Goal: Task Accomplishment & Management: Manage account settings

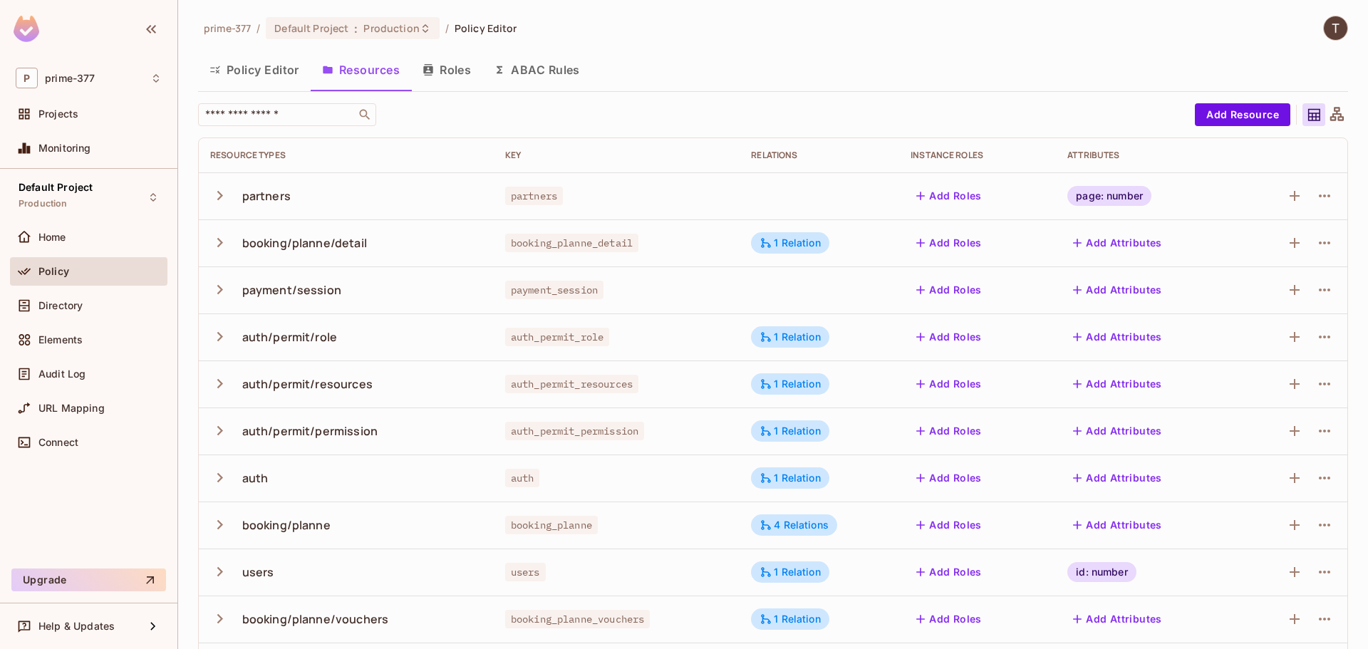
click at [1233, 63] on div "Policy Editor Resources Roles ABAC Rules" at bounding box center [773, 70] width 1150 height 36
click at [1331, 115] on icon at bounding box center [1337, 115] width 18 height 18
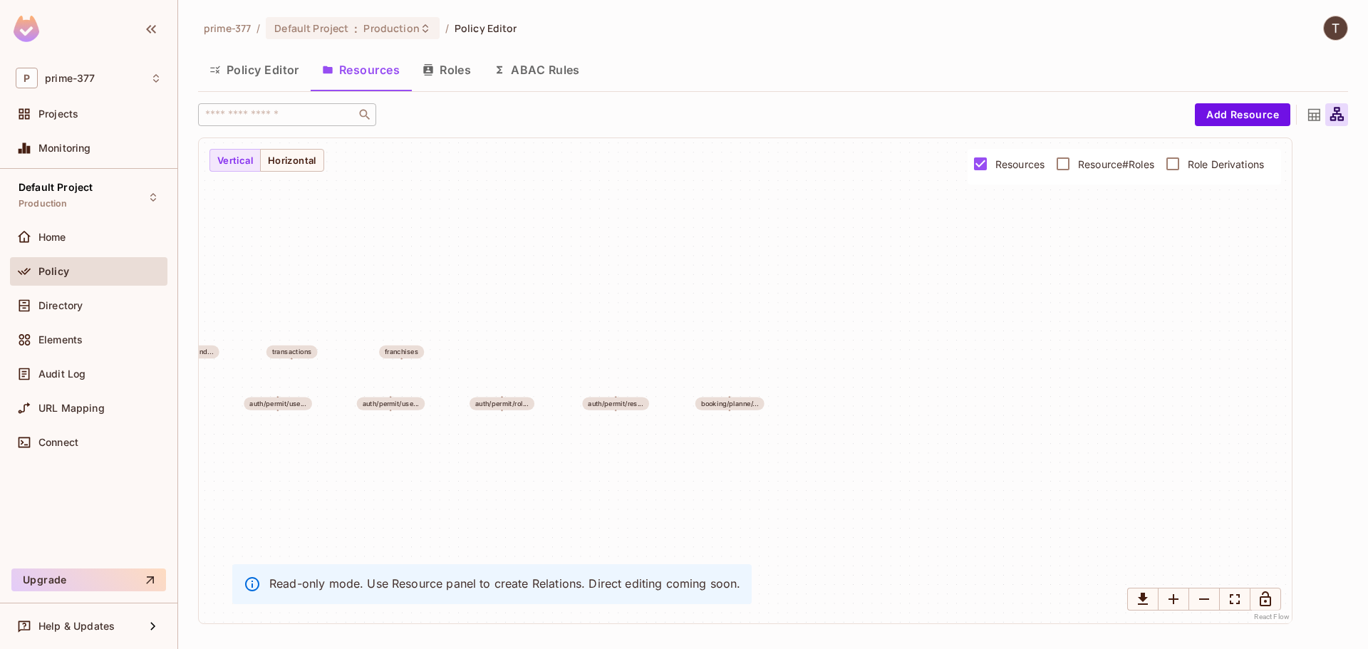
drag, startPoint x: 1107, startPoint y: 480, endPoint x: 587, endPoint y: 479, distance: 520.1
click at [587, 479] on div "parent parent messages subscription/fi... auth/permit/use... users/add voucher …" at bounding box center [745, 380] width 1093 height 485
click at [834, 398] on div "parent parent messages subscription/fi... auth/permit/use... users/add voucher …" at bounding box center [745, 380] width 1093 height 485
click at [824, 378] on div "parent parent messages subscription/fi... auth/permit/use... users/add voucher …" at bounding box center [745, 380] width 1093 height 485
click at [1175, 601] on icon "Zoom In" at bounding box center [1173, 599] width 17 height 17
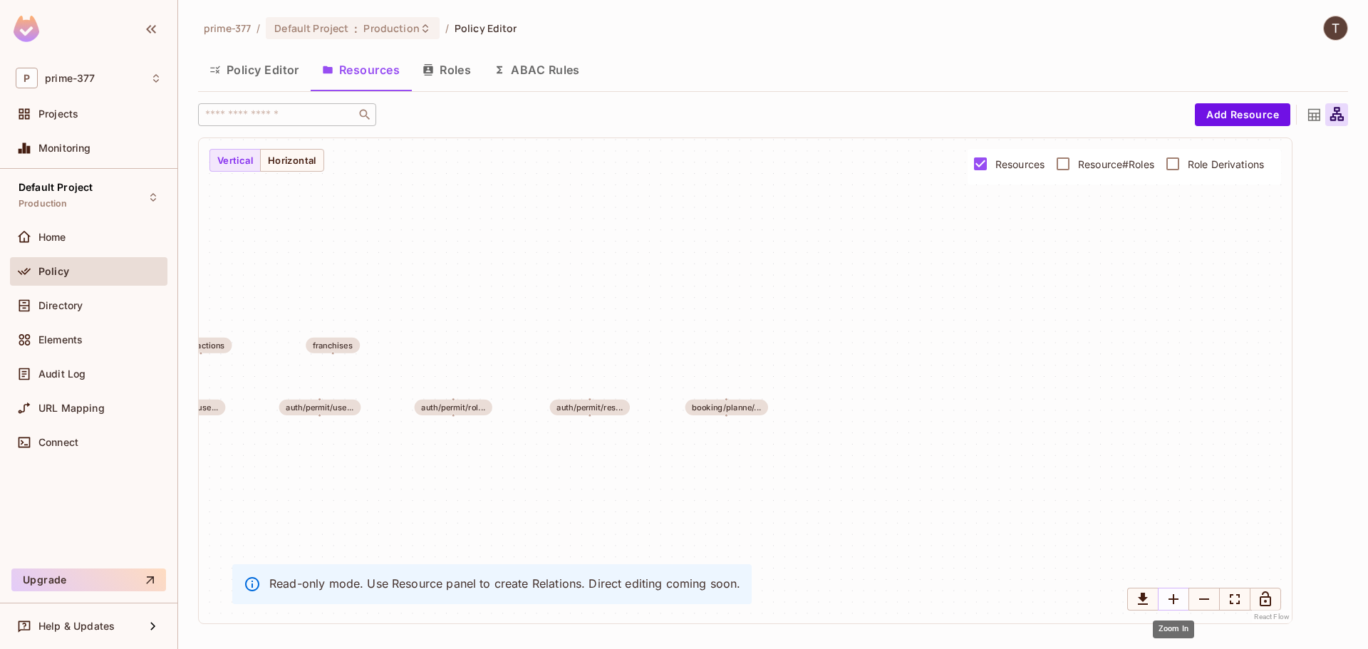
click at [1176, 601] on icon "Zoom In" at bounding box center [1173, 599] width 17 height 17
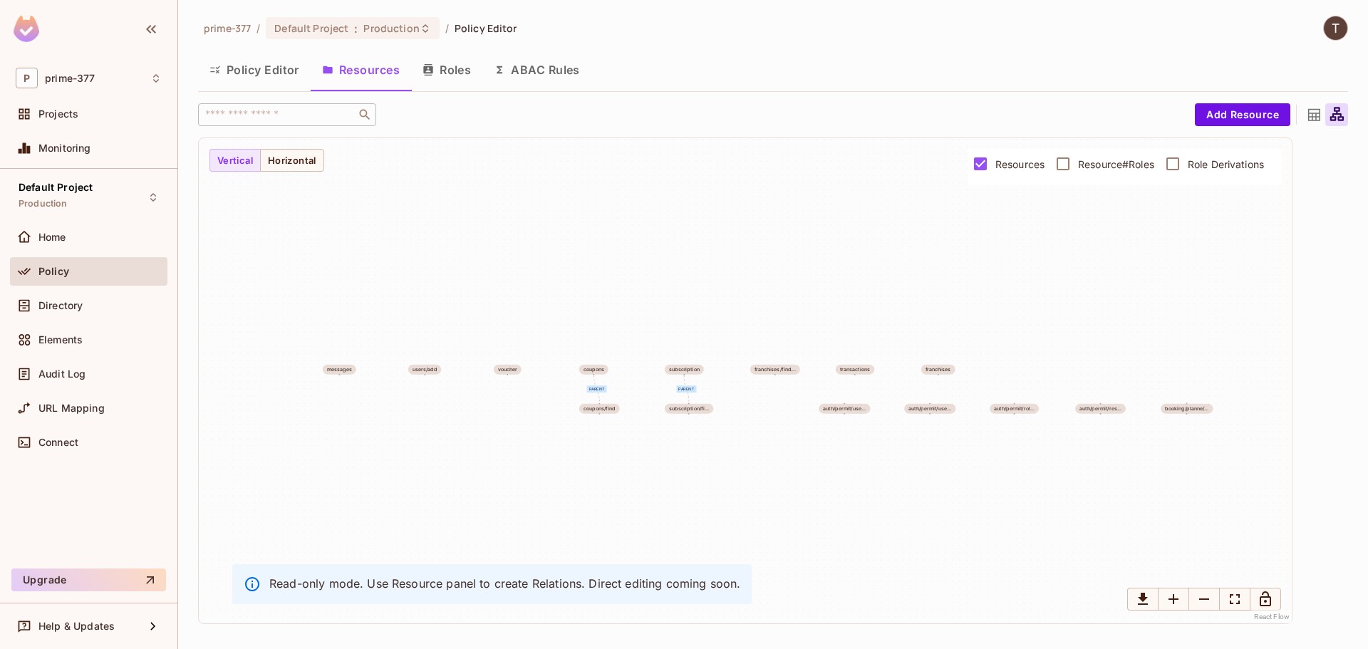
drag, startPoint x: 314, startPoint y: 418, endPoint x: 727, endPoint y: 419, distance: 412.5
click at [727, 419] on div "parent parent messages subscription/fi... auth/permit/use... users/add voucher …" at bounding box center [745, 380] width 1093 height 485
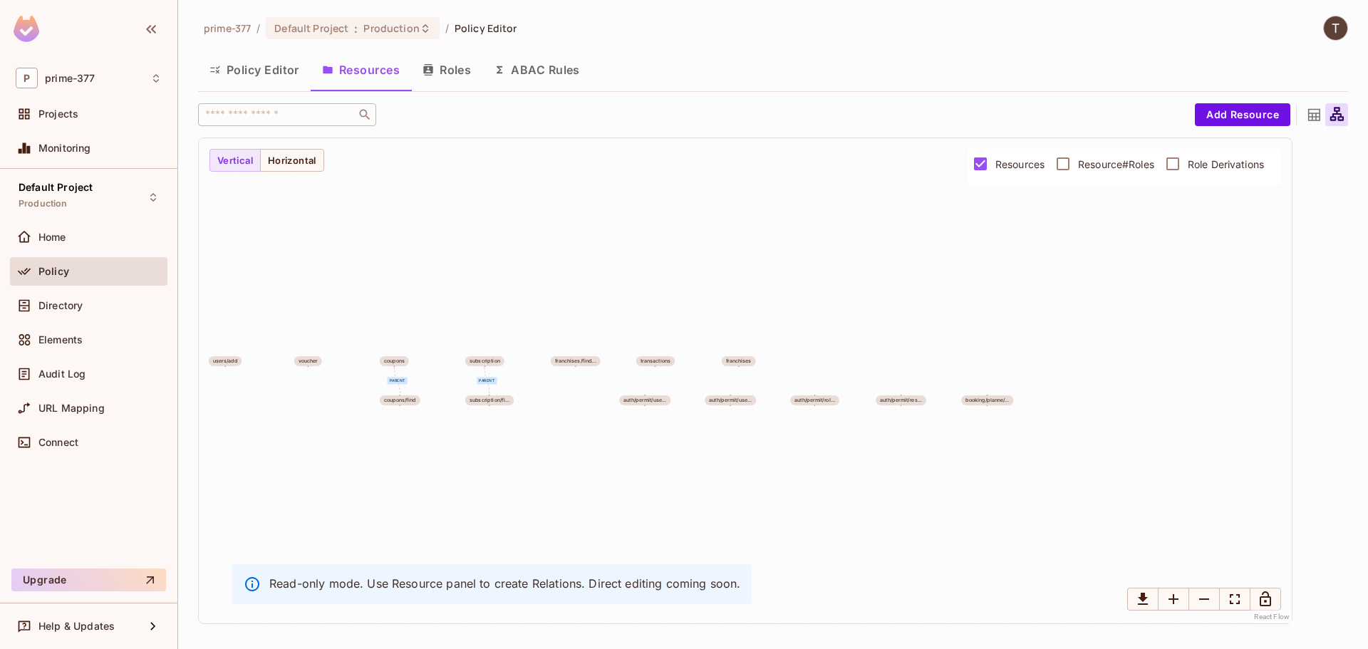
drag, startPoint x: 897, startPoint y: 445, endPoint x: 451, endPoint y: 413, distance: 447.1
click at [447, 415] on div "parent parent messages subscription/fi... auth/permit/use... users/add voucher …" at bounding box center [745, 380] width 1093 height 485
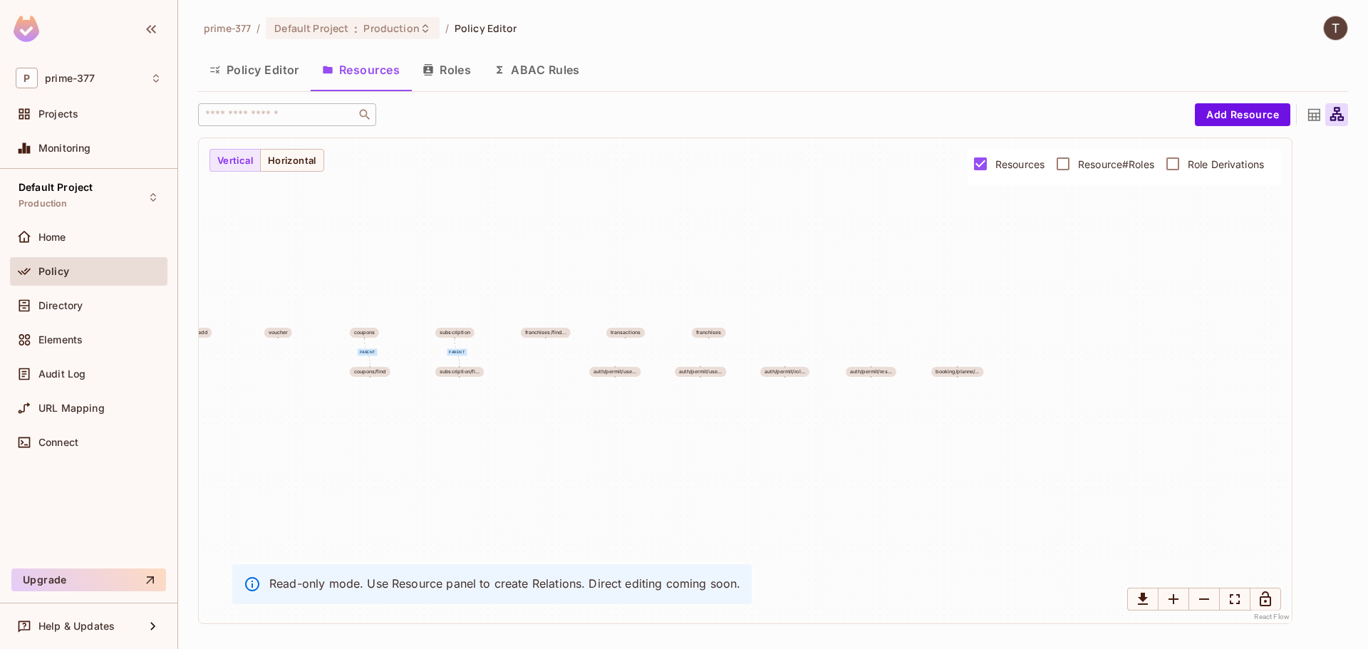
drag, startPoint x: 777, startPoint y: 344, endPoint x: 1068, endPoint y: 332, distance: 290.9
click at [1068, 332] on div "parent parent messages subscription/fi... auth/permit/use... users/add voucher …" at bounding box center [745, 380] width 1093 height 485
click at [1311, 118] on icon at bounding box center [1314, 115] width 18 height 18
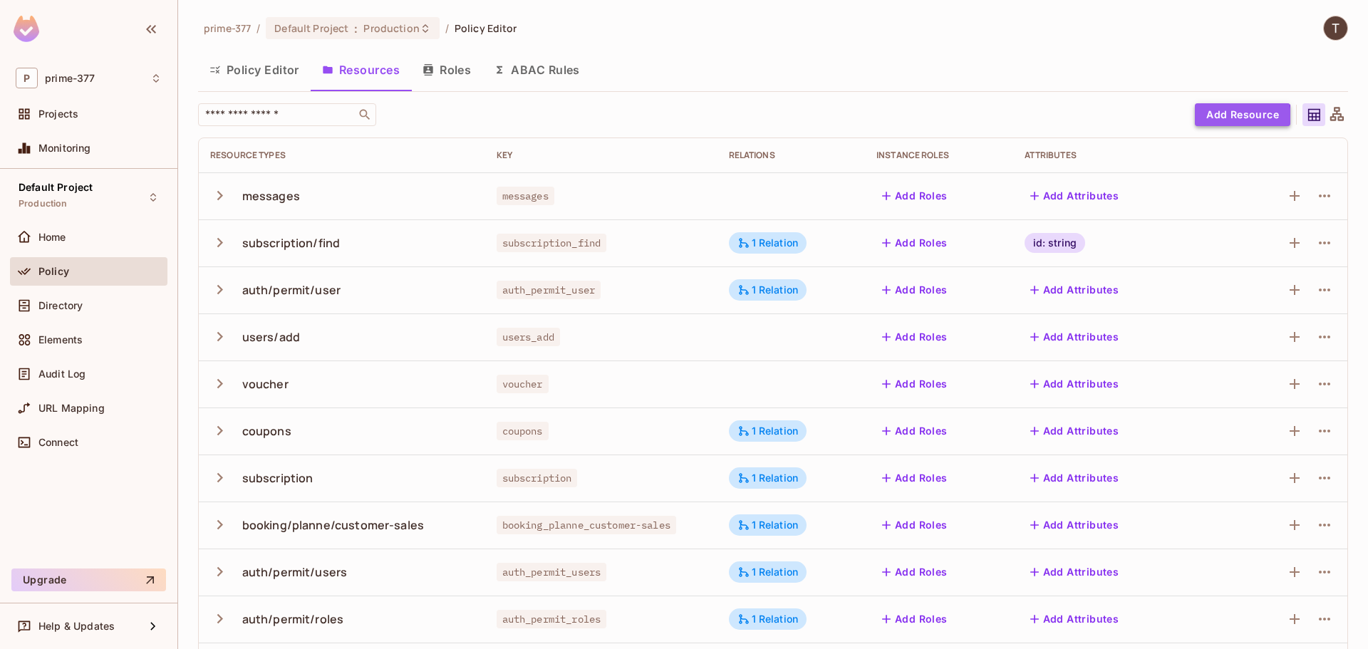
click at [1210, 119] on button "Add Resource" at bounding box center [1242, 114] width 95 height 23
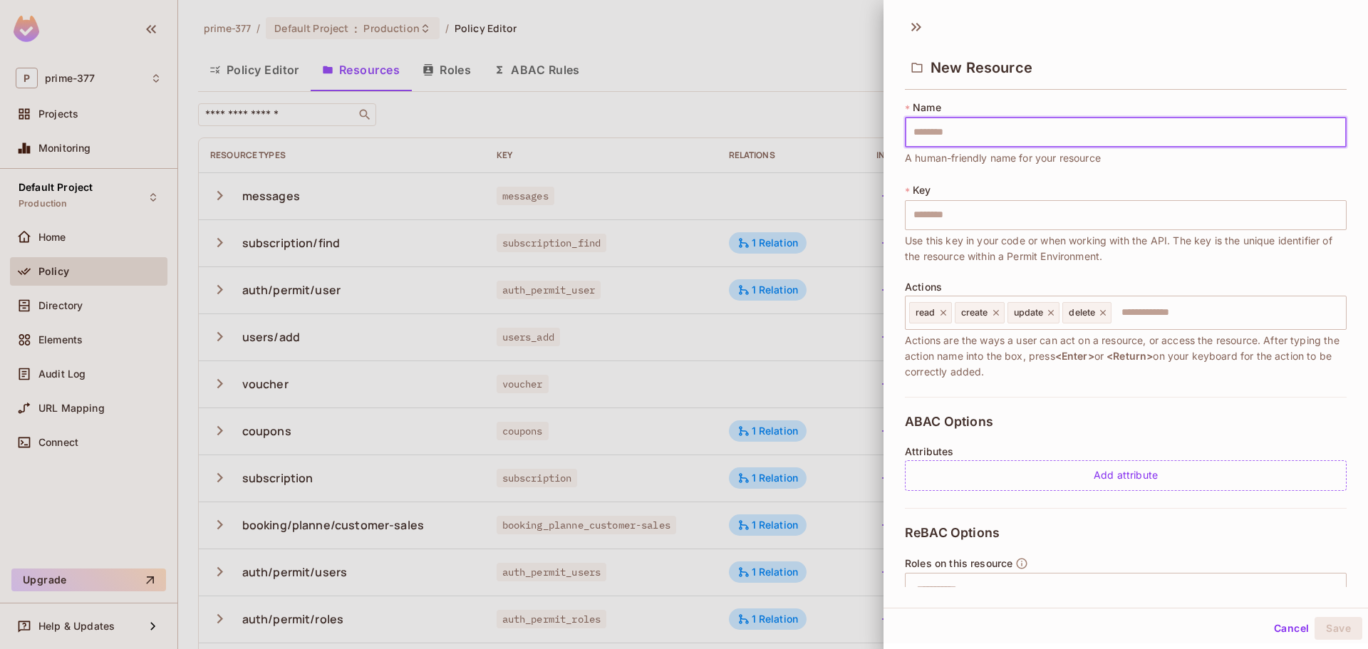
click at [944, 131] on input "text" at bounding box center [1126, 133] width 442 height 30
type input "*"
type input "**"
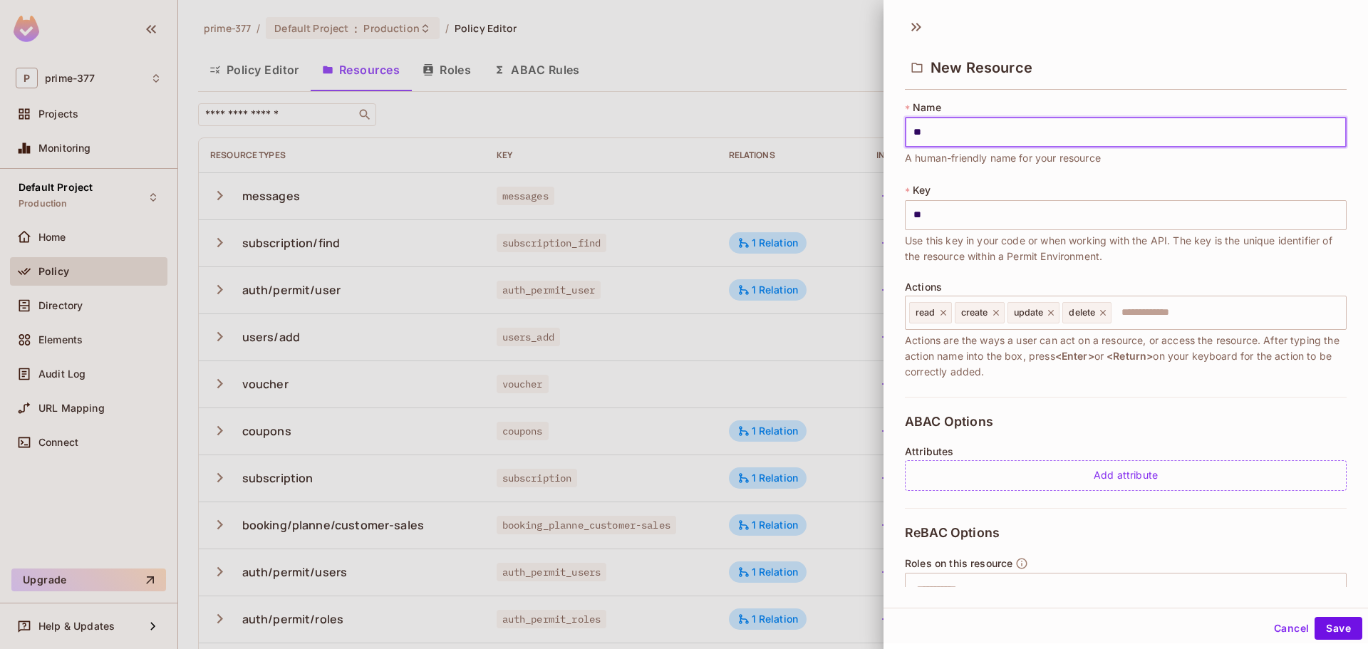
type input "***"
type input "****"
type input "*****"
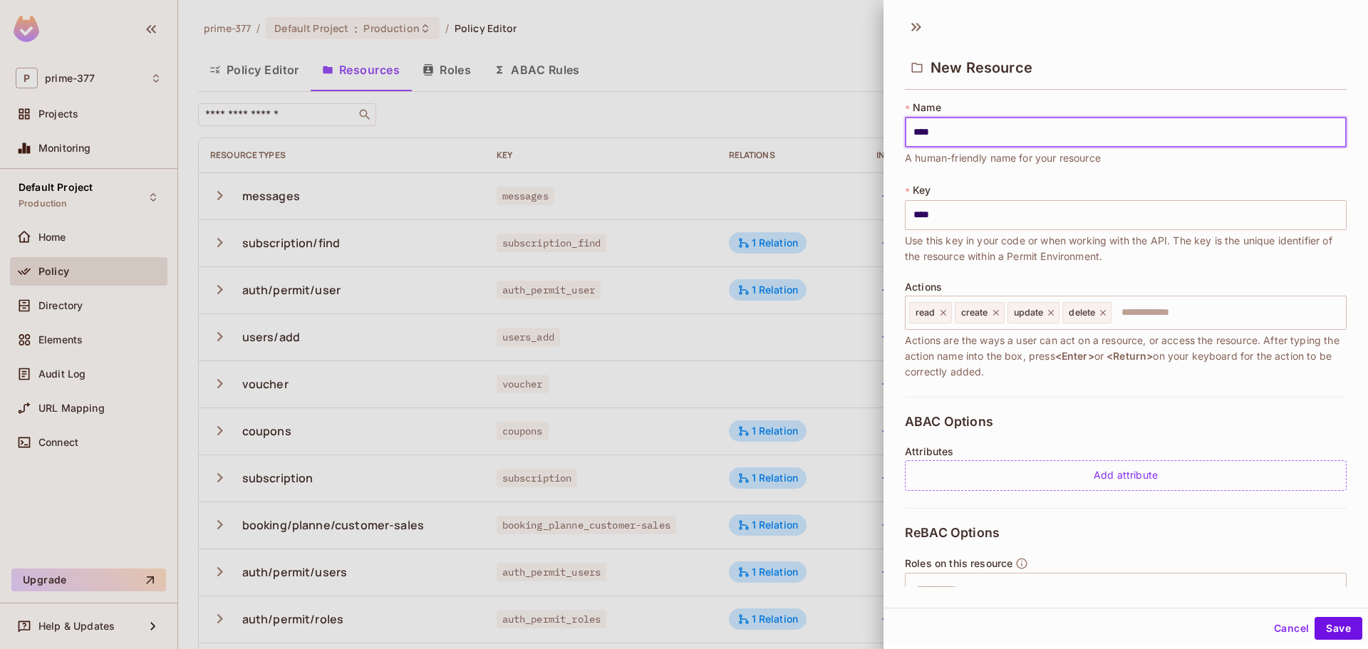
type input "*****"
type input "******"
click at [997, 311] on icon at bounding box center [996, 313] width 10 height 10
click at [996, 311] on icon at bounding box center [999, 313] width 10 height 10
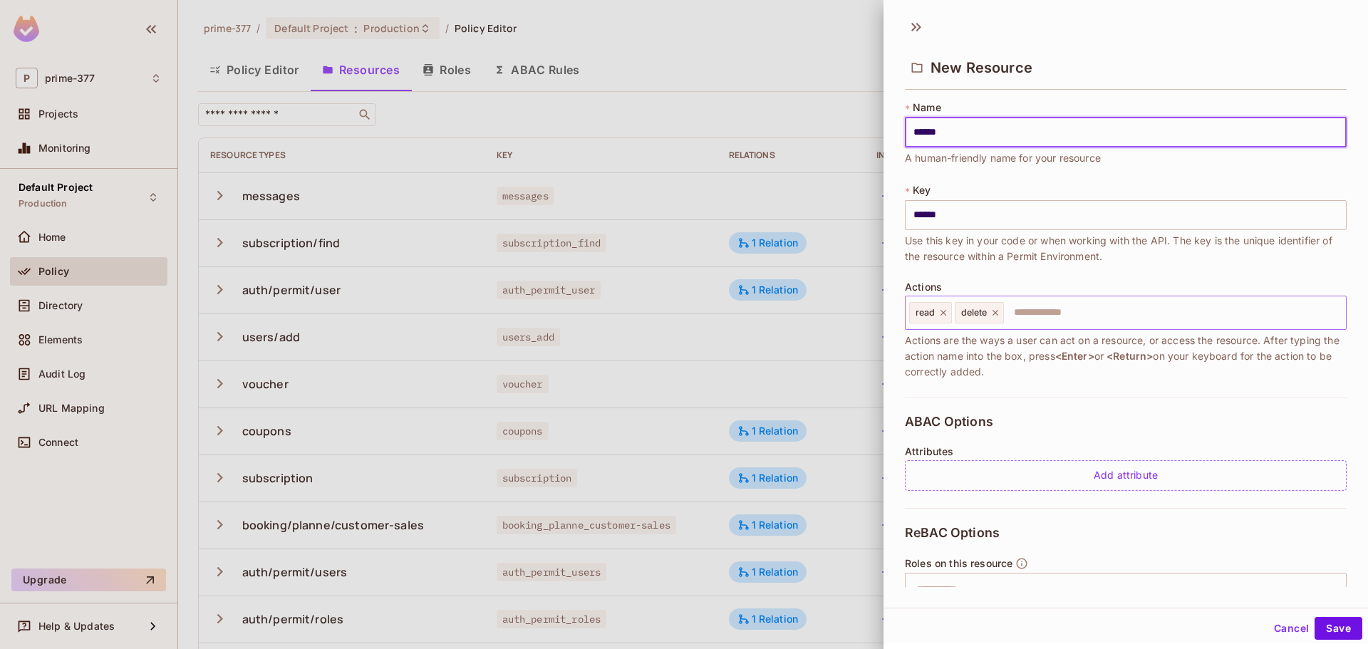
click at [992, 314] on icon at bounding box center [995, 313] width 10 height 10
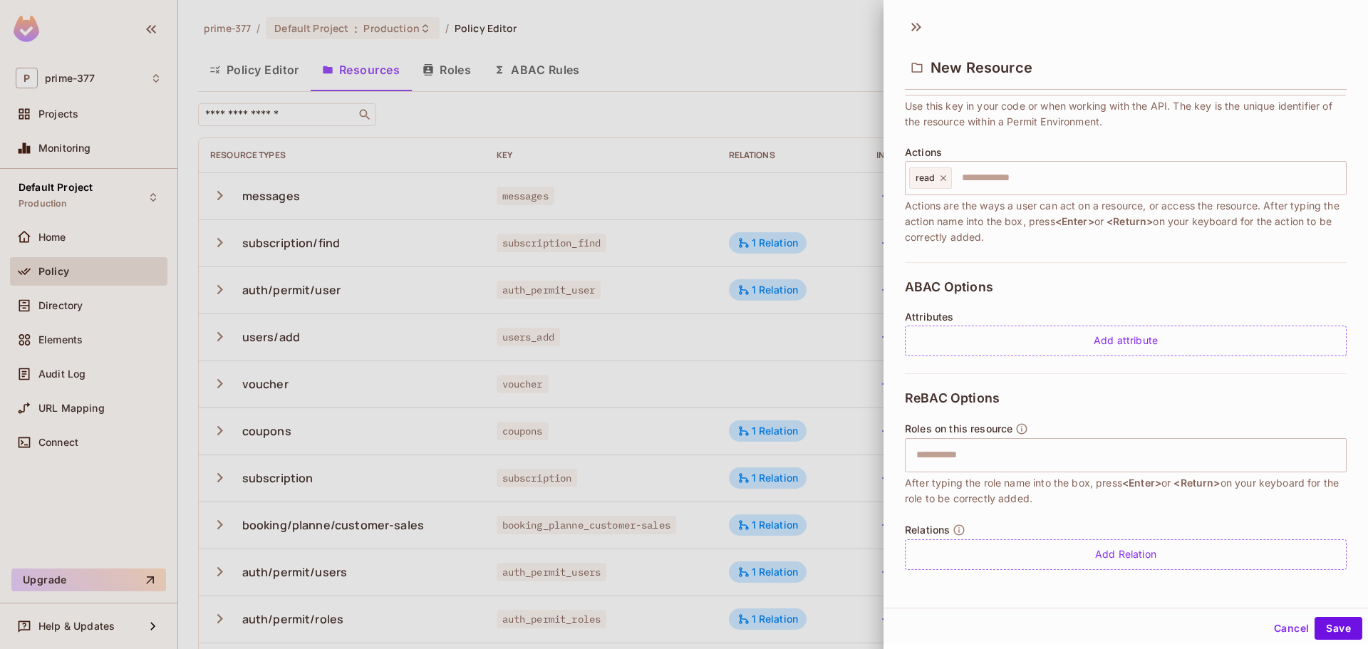
scroll to position [2, 0]
type input "******"
click at [1169, 632] on div "Cancel Save" at bounding box center [1125, 626] width 484 height 34
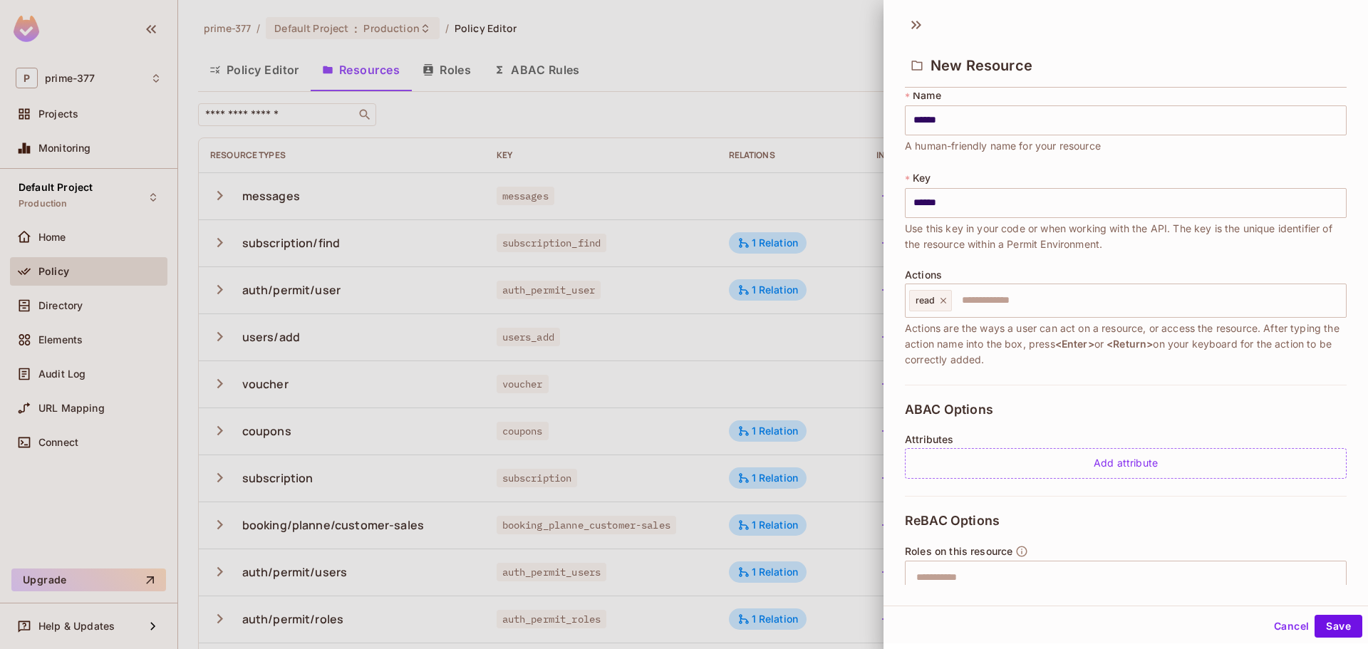
scroll to position [0, 0]
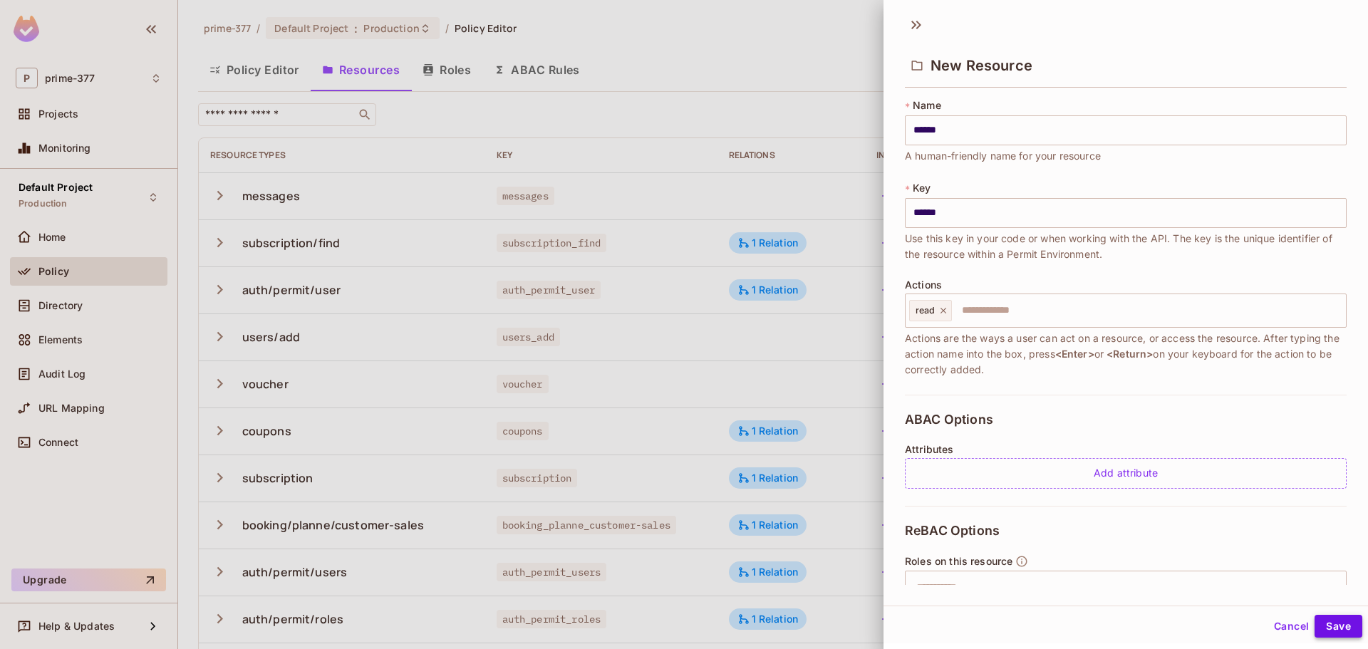
click at [1327, 633] on button "Save" at bounding box center [1338, 626] width 48 height 23
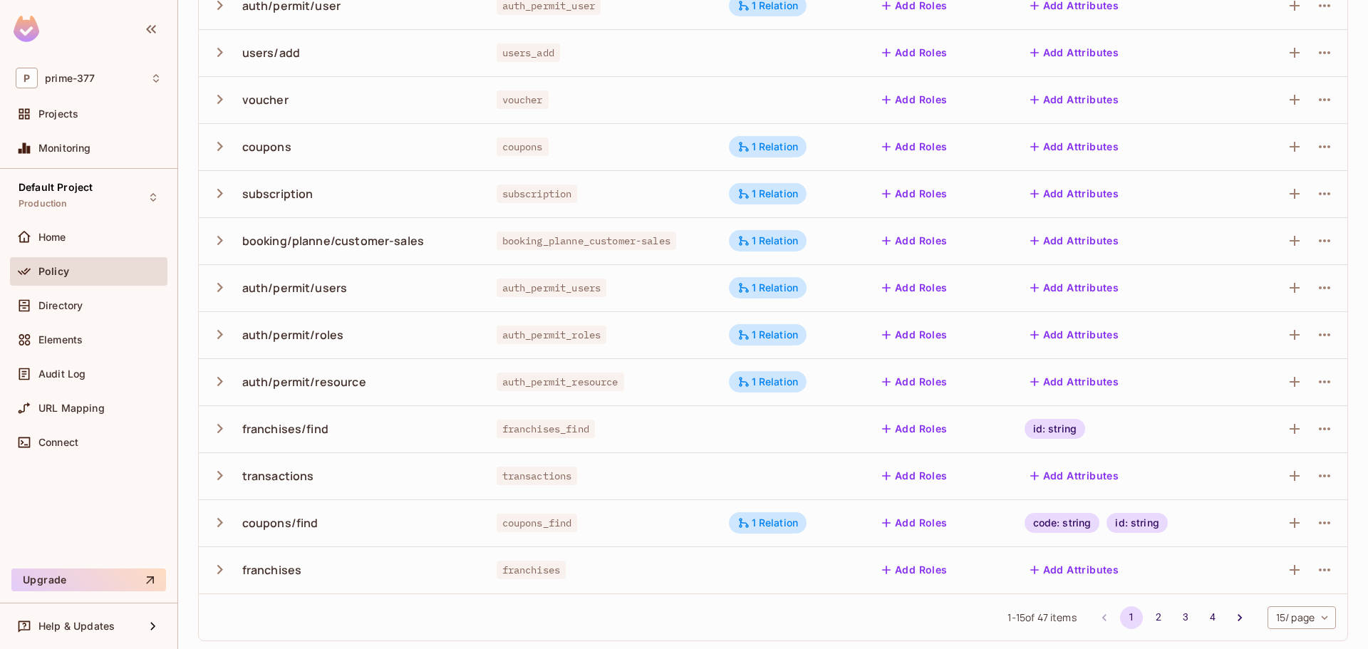
scroll to position [288, 0]
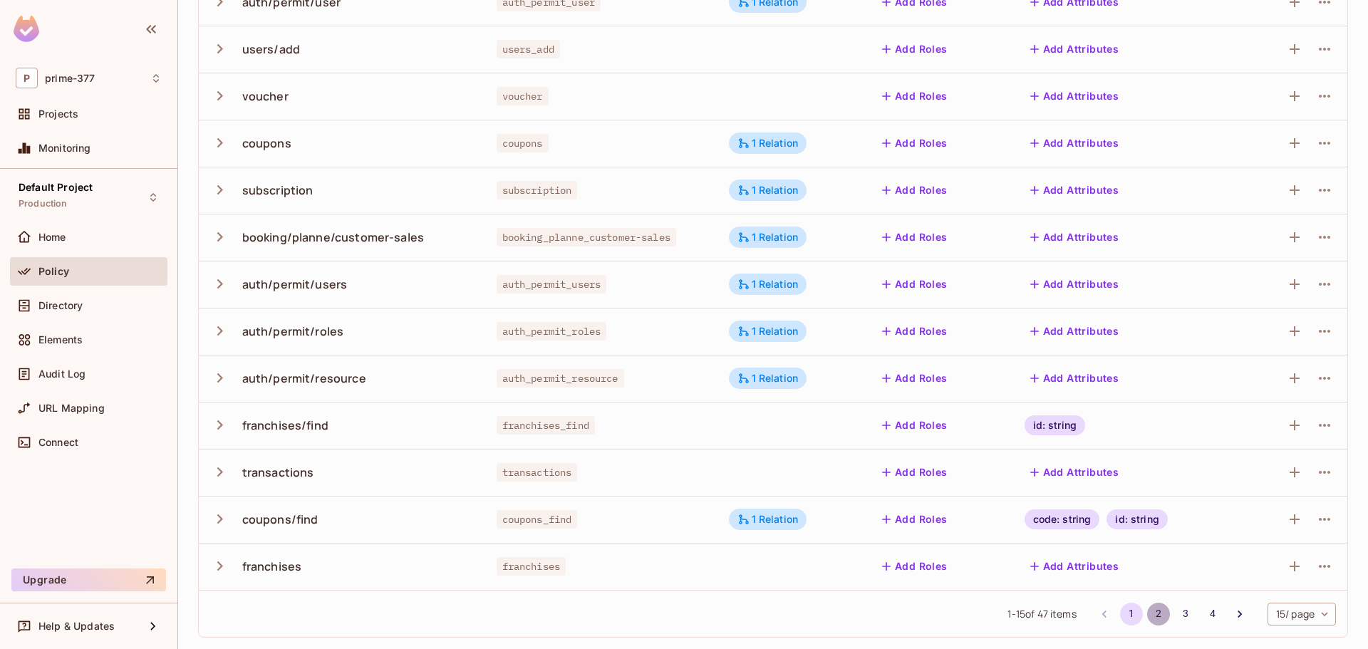
click at [1147, 610] on button "2" at bounding box center [1158, 614] width 23 height 23
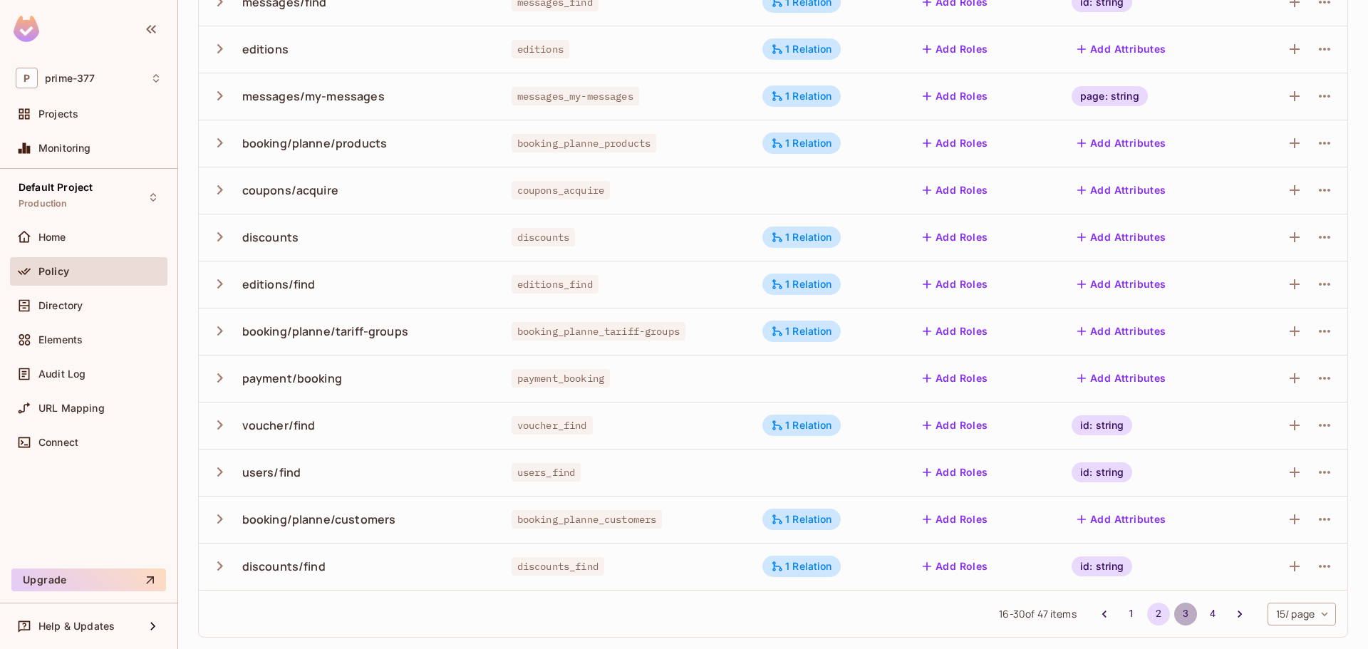
click at [1174, 605] on button "3" at bounding box center [1185, 614] width 23 height 23
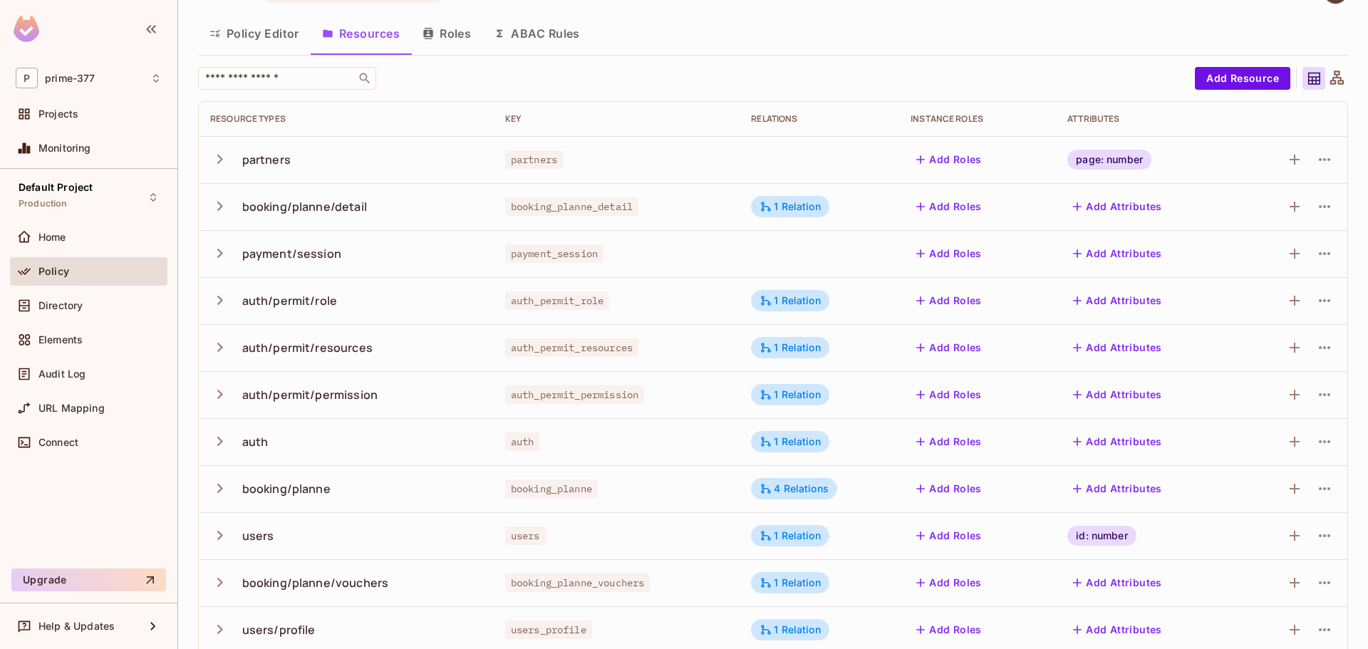
scroll to position [0, 0]
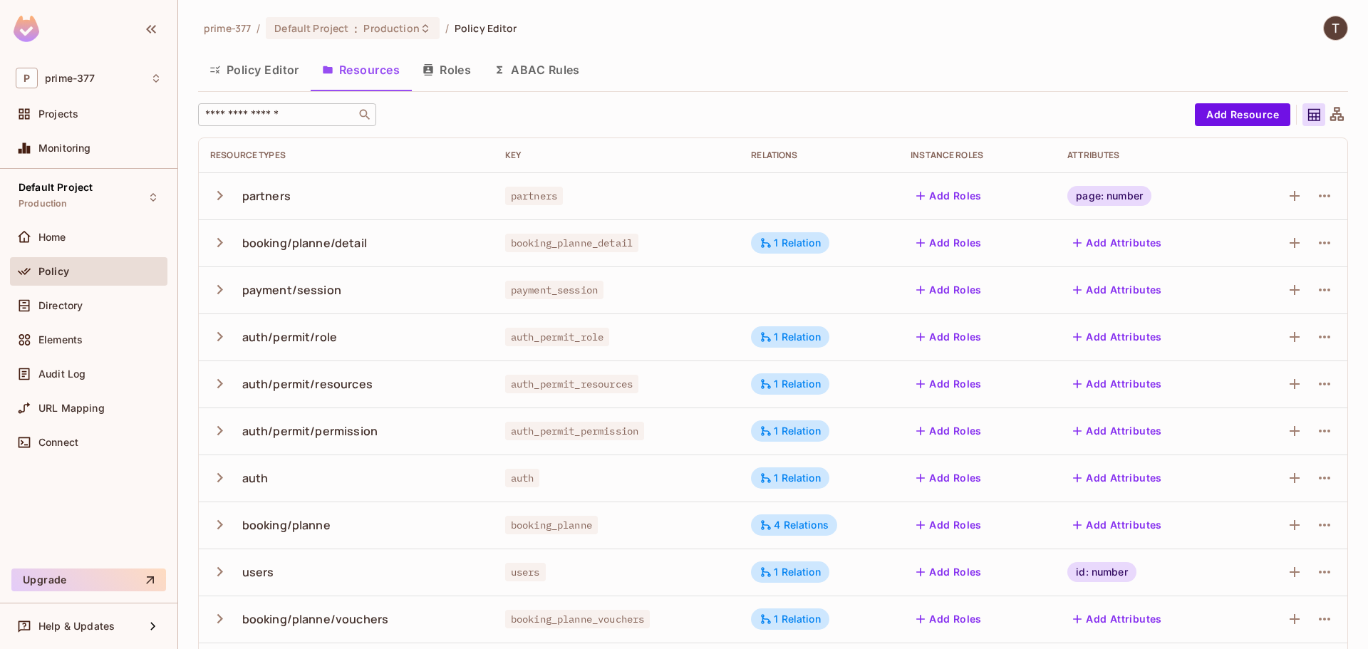
click at [279, 124] on div "​" at bounding box center [287, 114] width 178 height 23
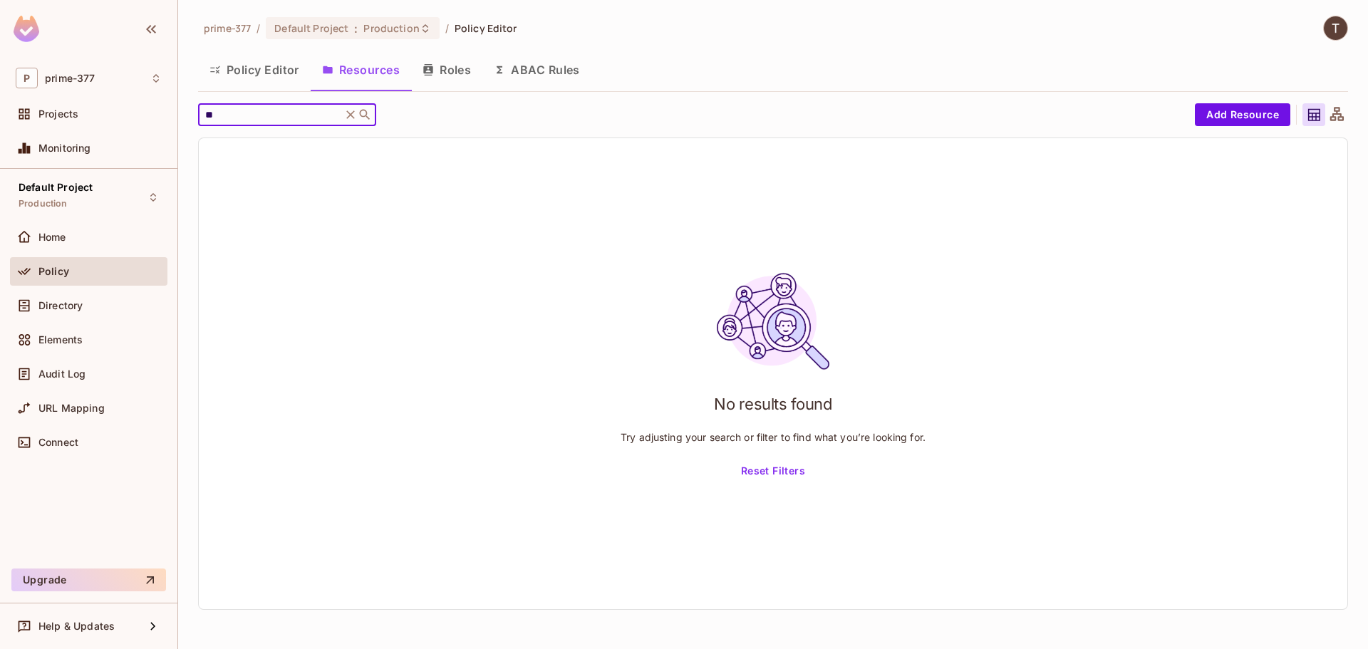
type input "*"
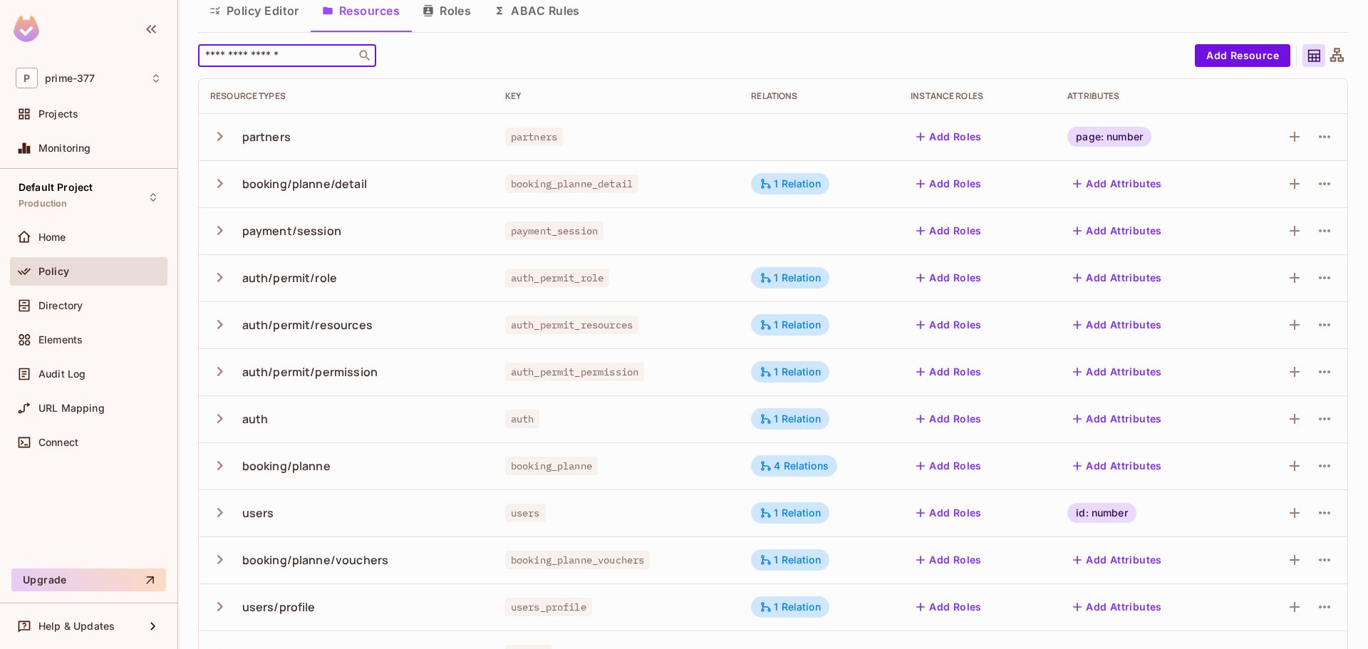
scroll to position [288, 0]
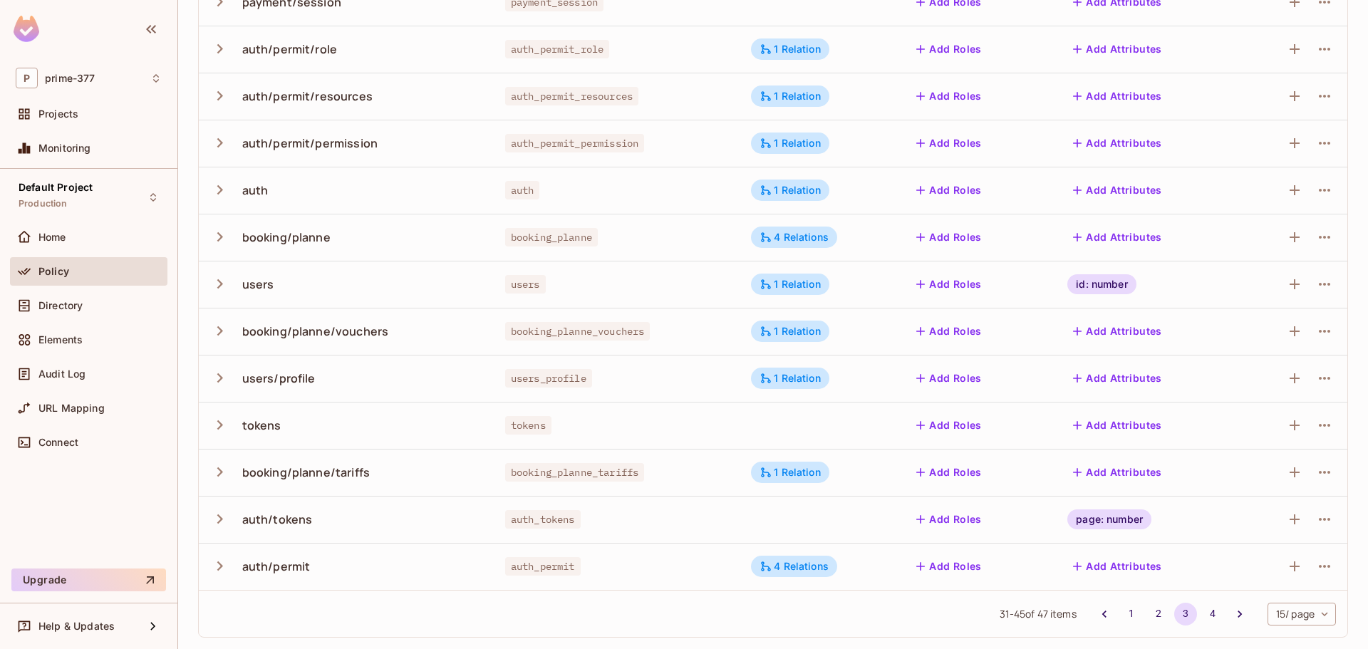
click at [219, 425] on icon "button" at bounding box center [219, 424] width 19 height 19
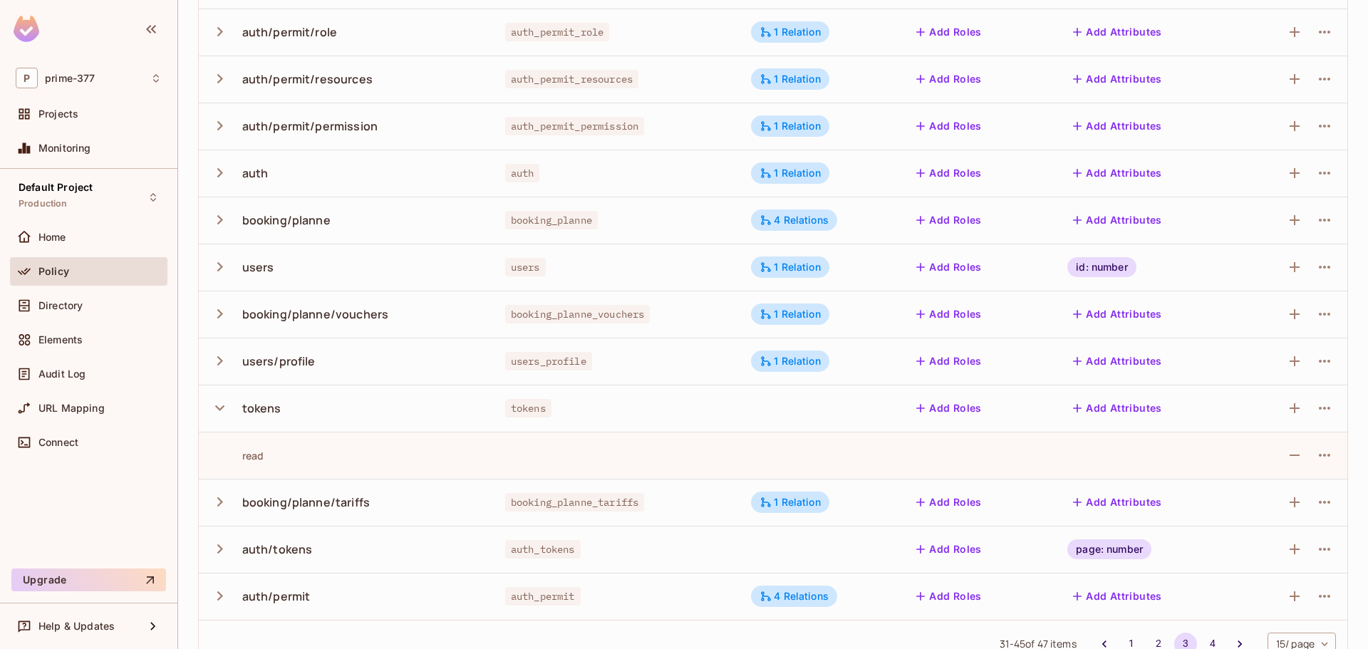
scroll to position [335, 0]
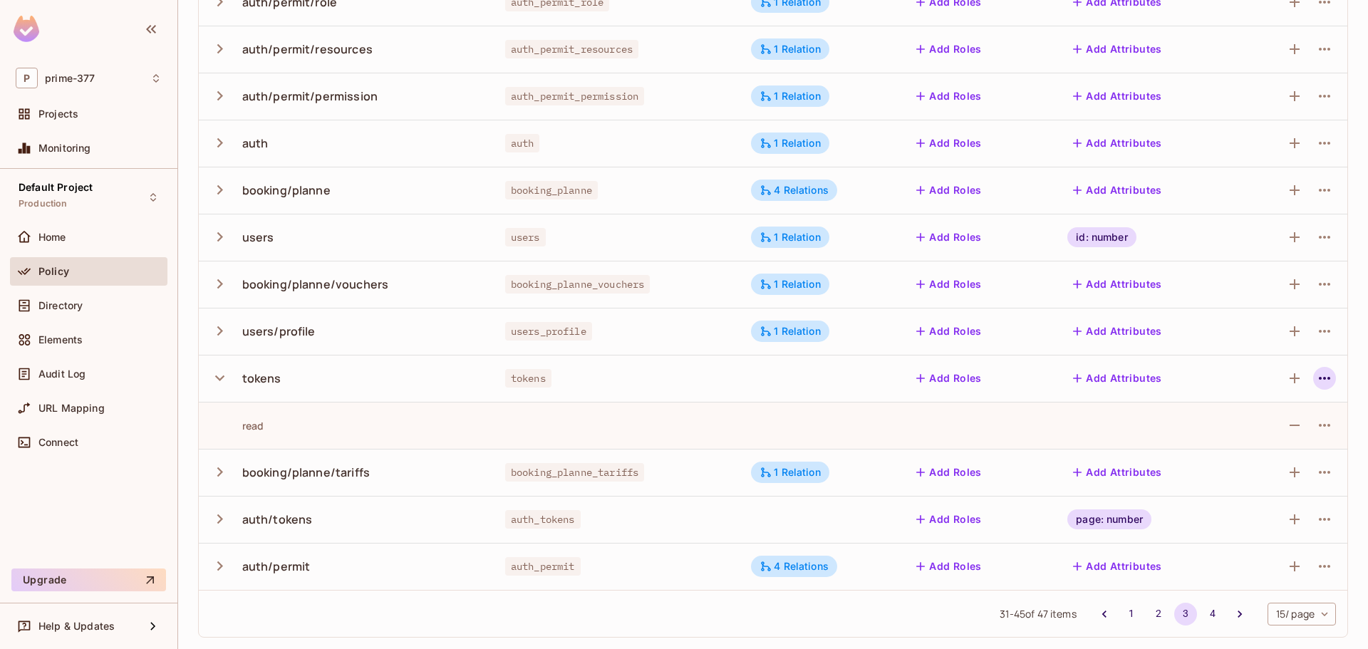
click at [1316, 376] on icon "button" at bounding box center [1324, 378] width 17 height 17
click at [1235, 433] on div "Edit Resource" at bounding box center [1251, 434] width 67 height 14
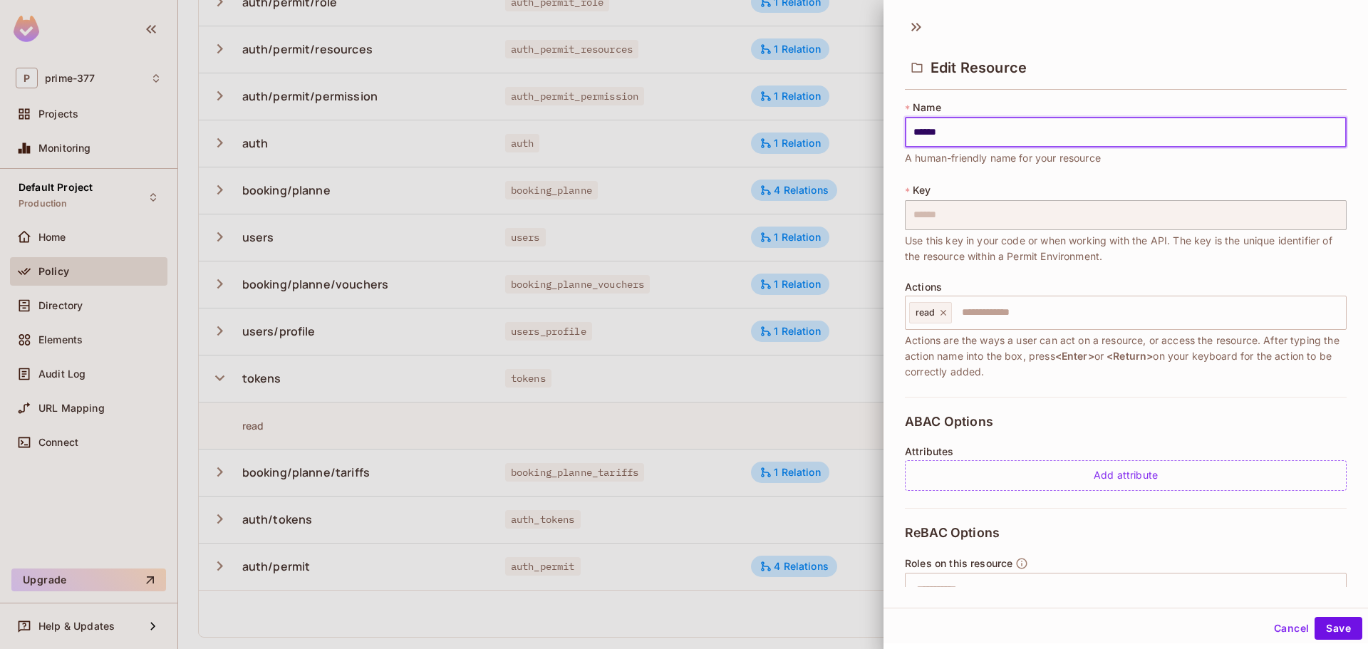
click at [800, 437] on div at bounding box center [684, 324] width 1368 height 649
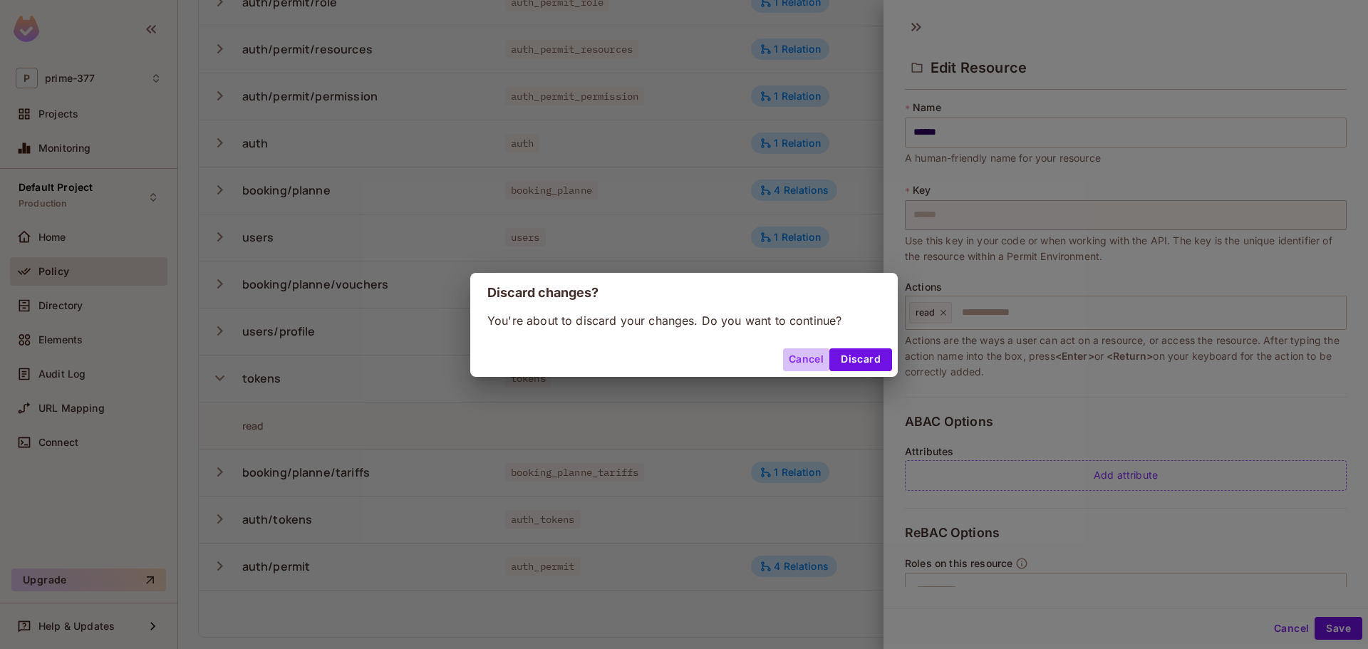
click at [800, 361] on button "Cancel" at bounding box center [806, 359] width 46 height 23
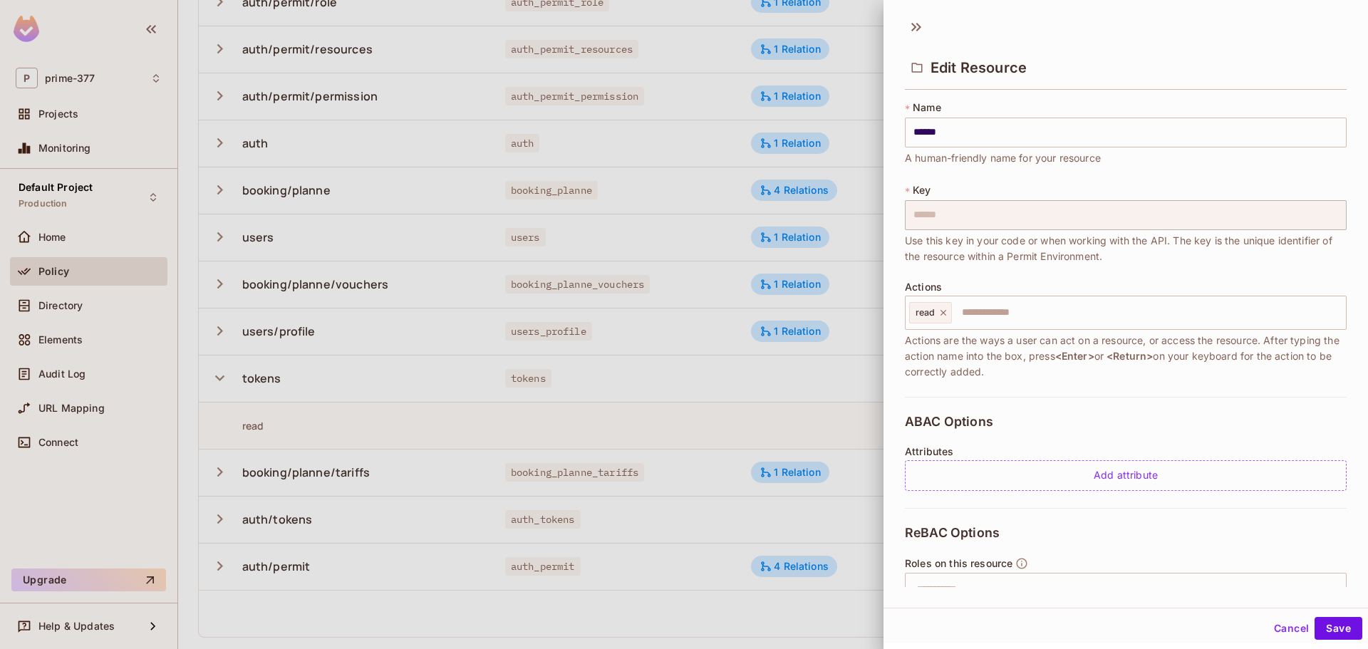
click at [1269, 627] on button "Cancel" at bounding box center [1291, 628] width 46 height 23
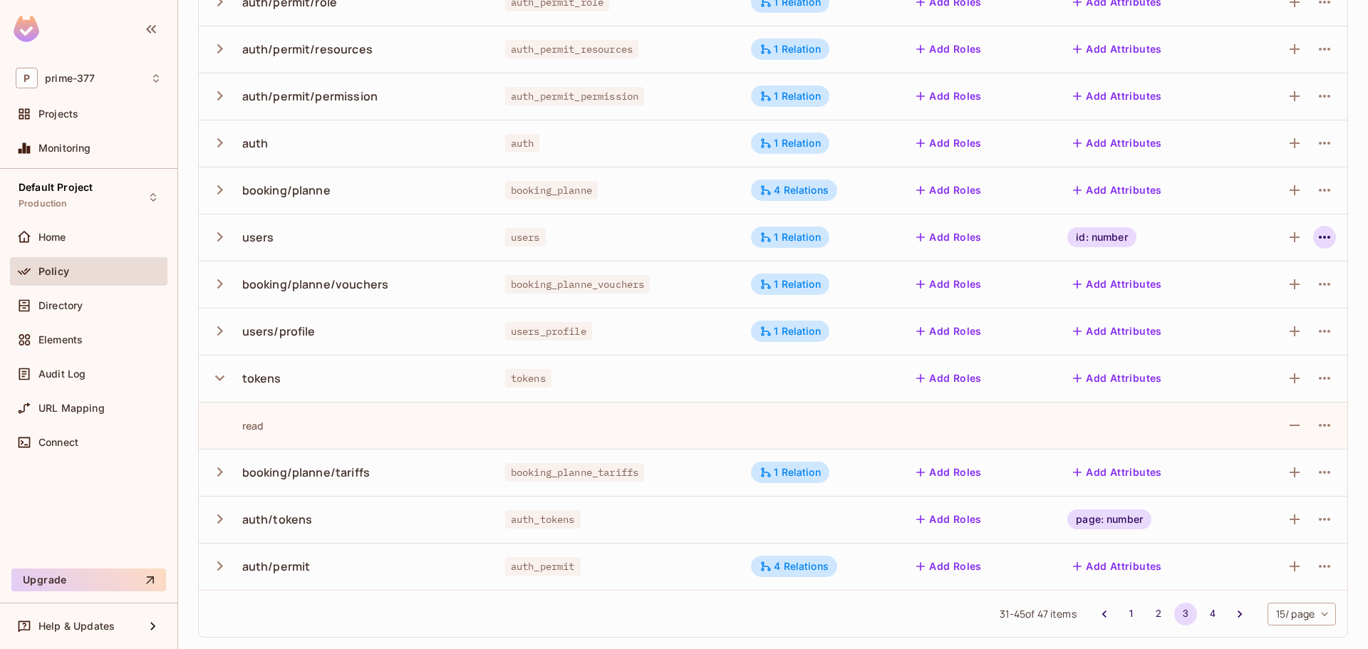
click at [1313, 238] on button "button" at bounding box center [1324, 237] width 23 height 23
click at [1230, 294] on div "Edit Resource" at bounding box center [1251, 293] width 67 height 14
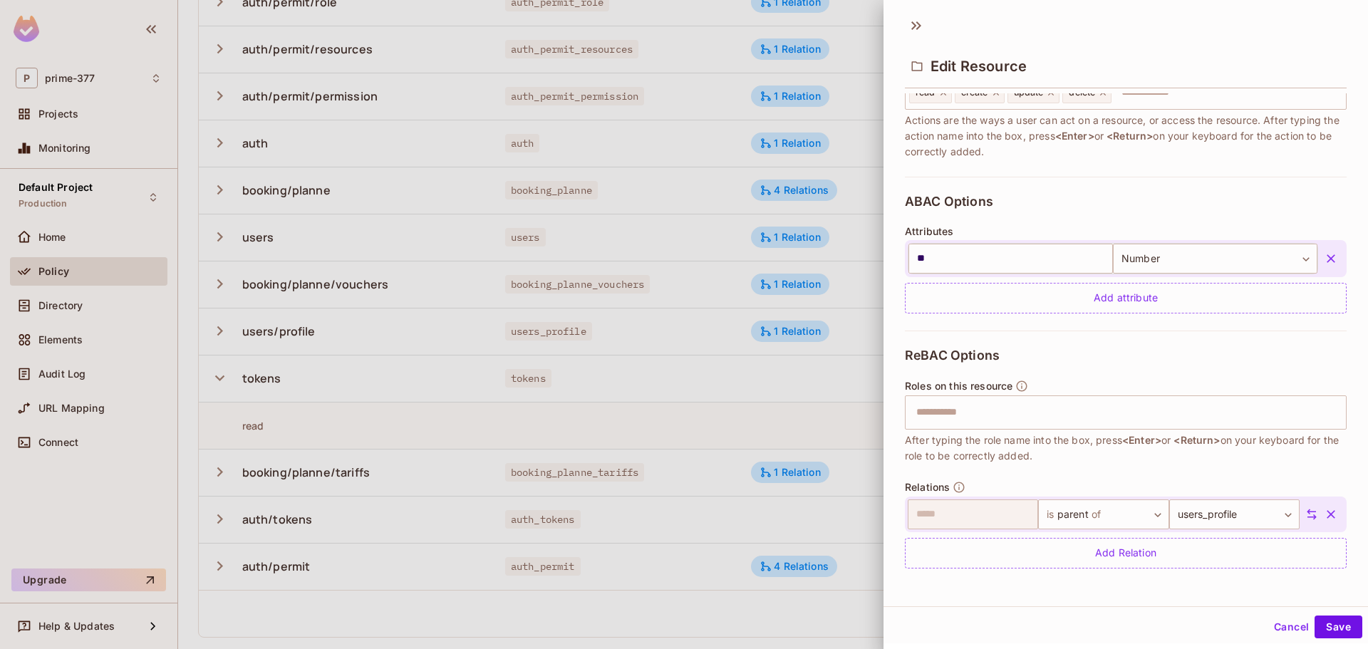
scroll to position [2, 0]
click at [442, 616] on div at bounding box center [684, 324] width 1368 height 649
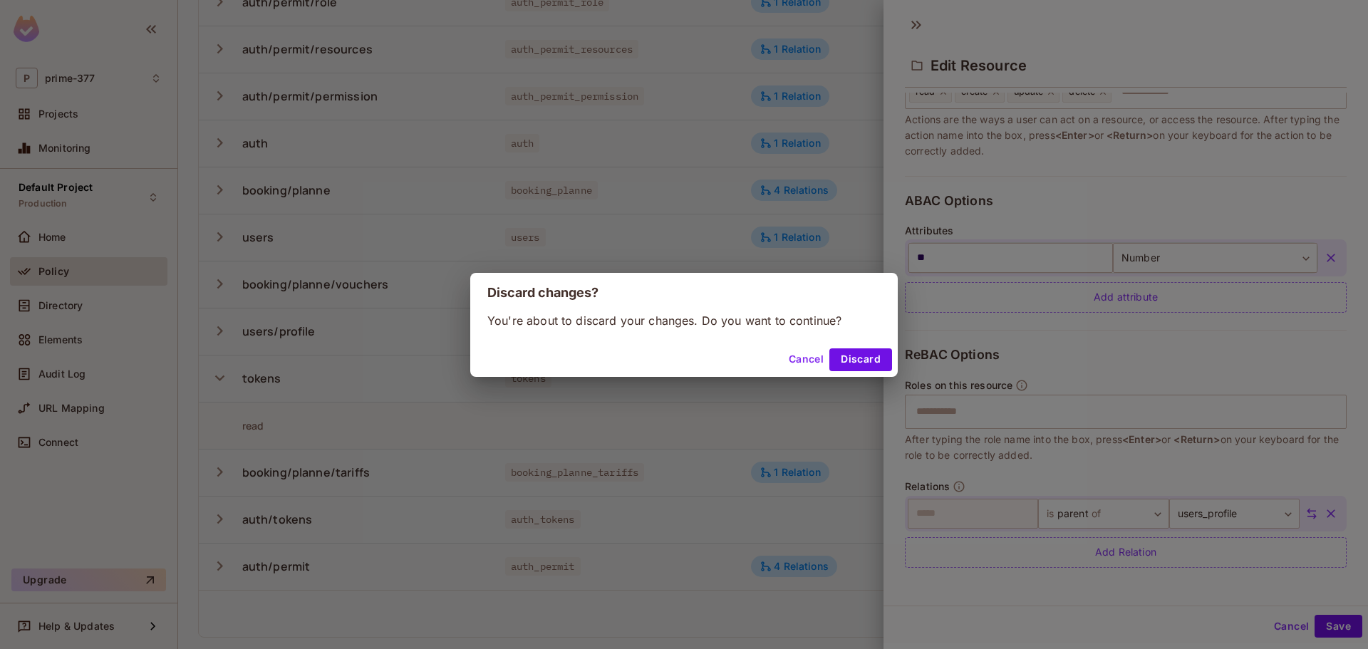
click at [805, 351] on button "Cancel" at bounding box center [806, 359] width 46 height 23
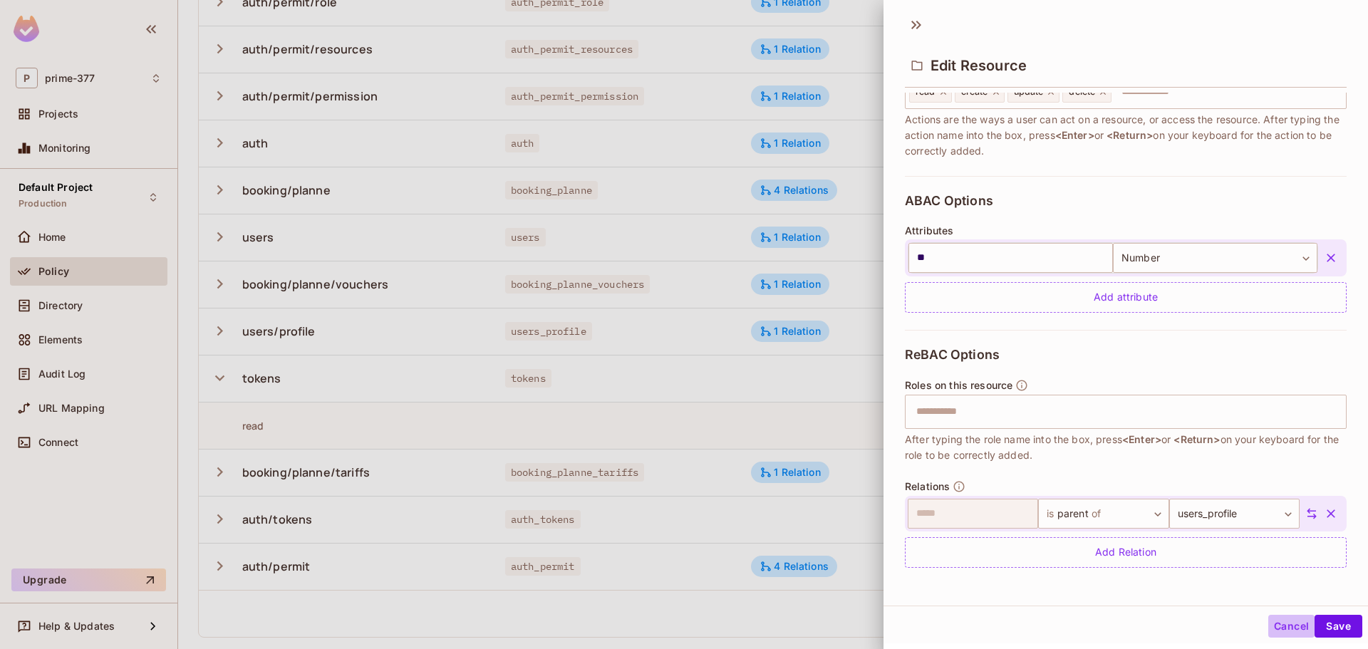
click at [1287, 623] on button "Cancel" at bounding box center [1291, 626] width 46 height 23
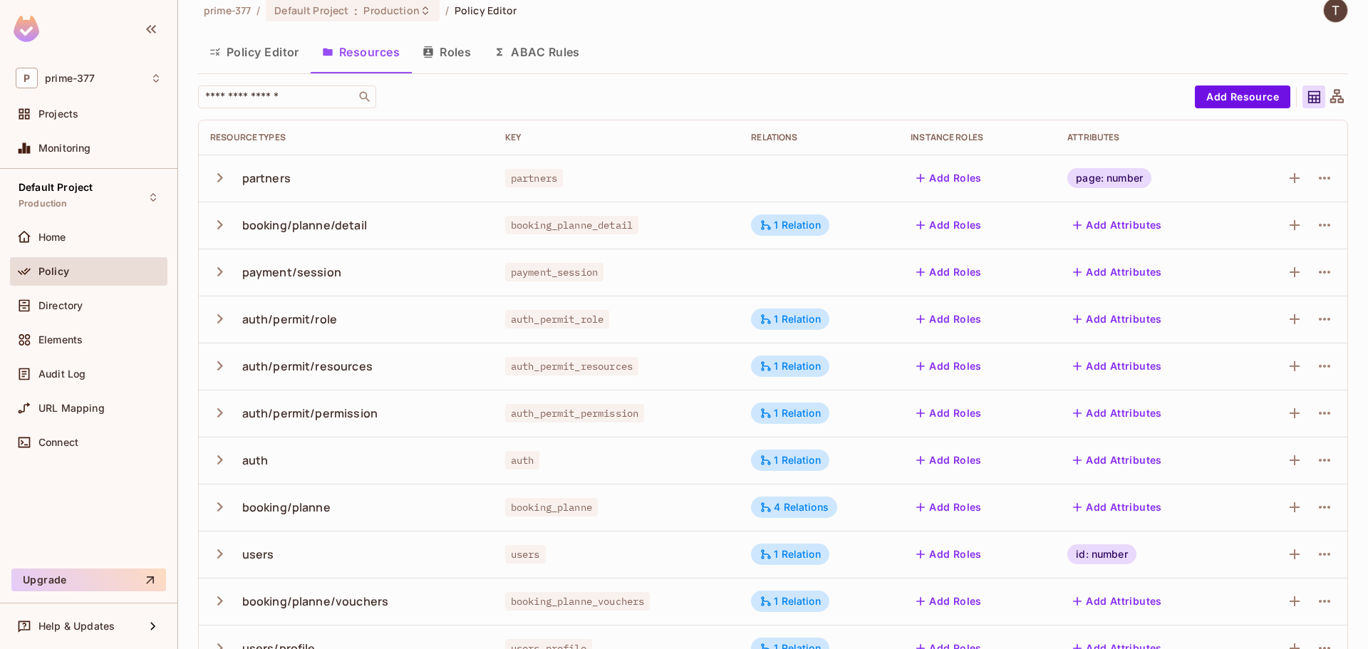
scroll to position [0, 0]
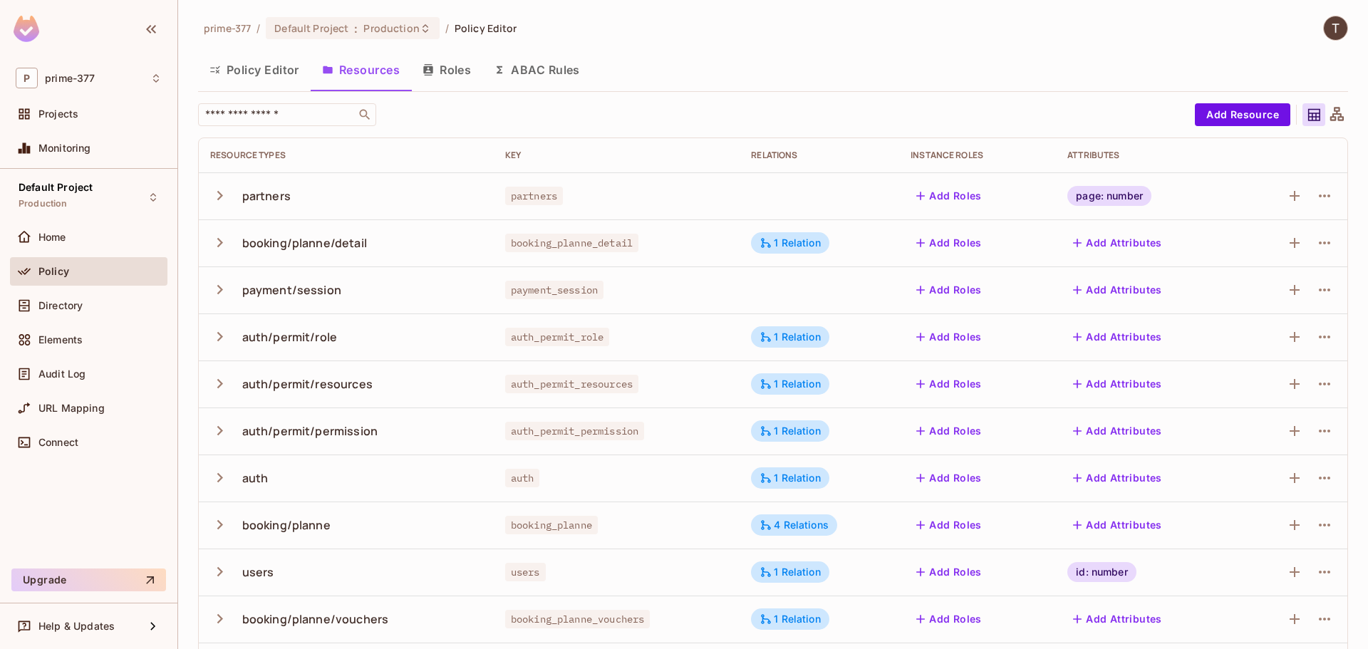
click at [449, 66] on button "Roles" at bounding box center [446, 70] width 71 height 36
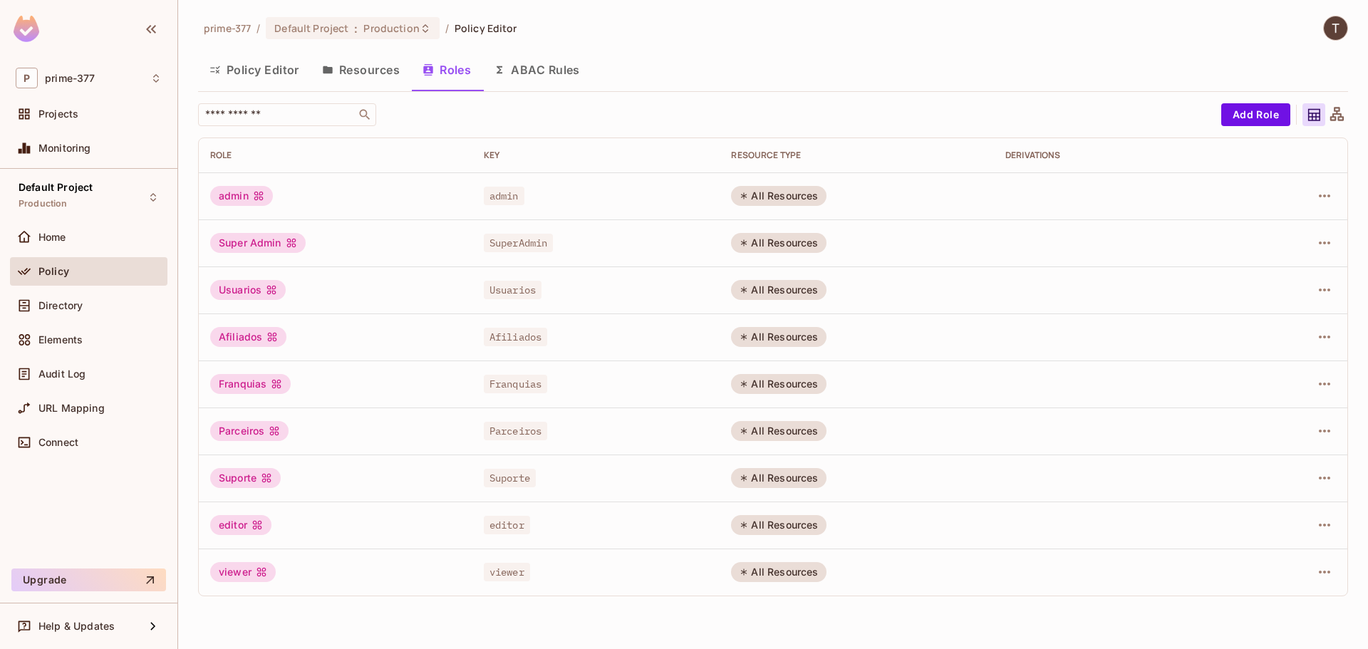
click at [527, 61] on button "ABAC Rules" at bounding box center [536, 70] width 109 height 36
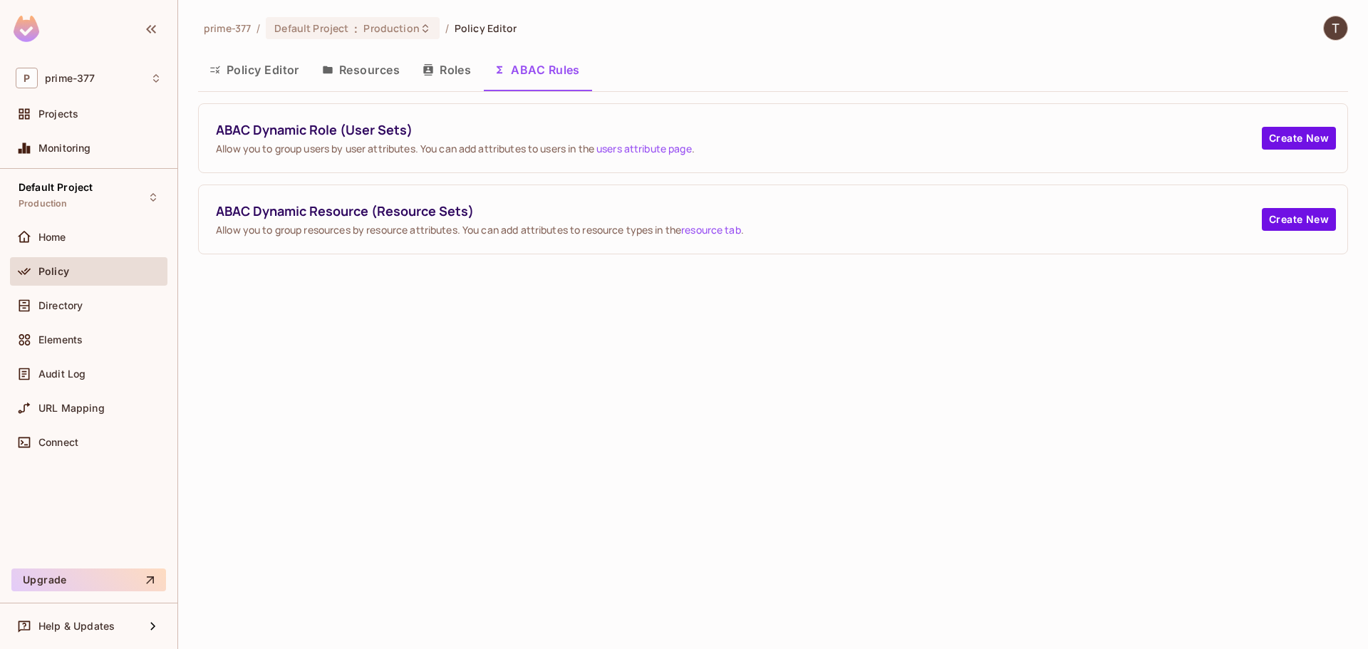
click at [251, 72] on button "Policy Editor" at bounding box center [254, 70] width 113 height 36
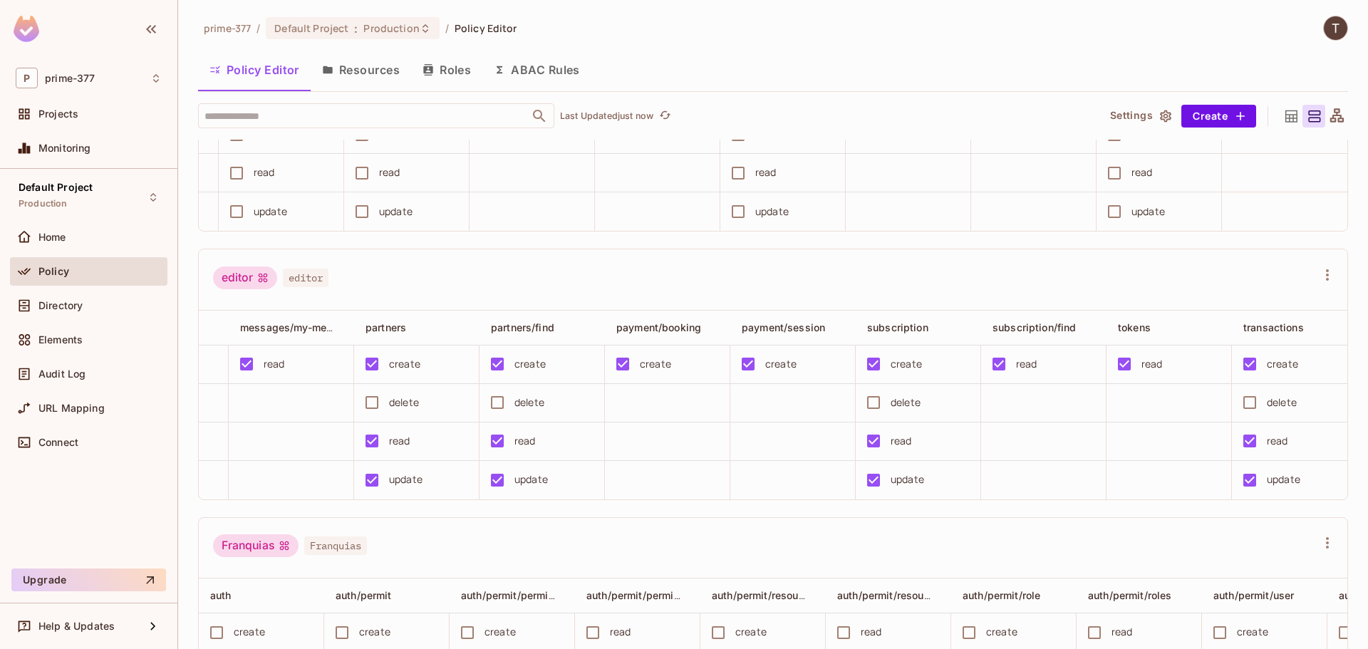
scroll to position [0, 2635]
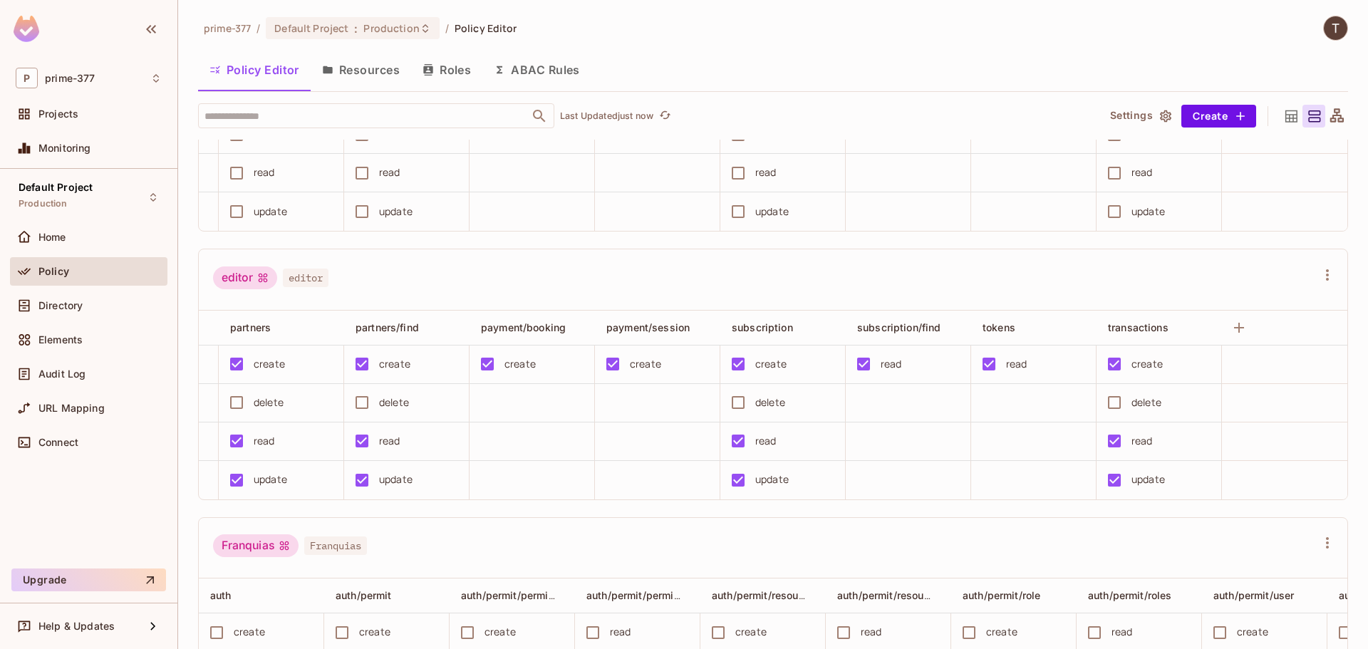
drag, startPoint x: 546, startPoint y: 592, endPoint x: 538, endPoint y: 593, distance: 8.0
click at [546, 561] on div "[PERSON_NAME]" at bounding box center [764, 547] width 1103 height 27
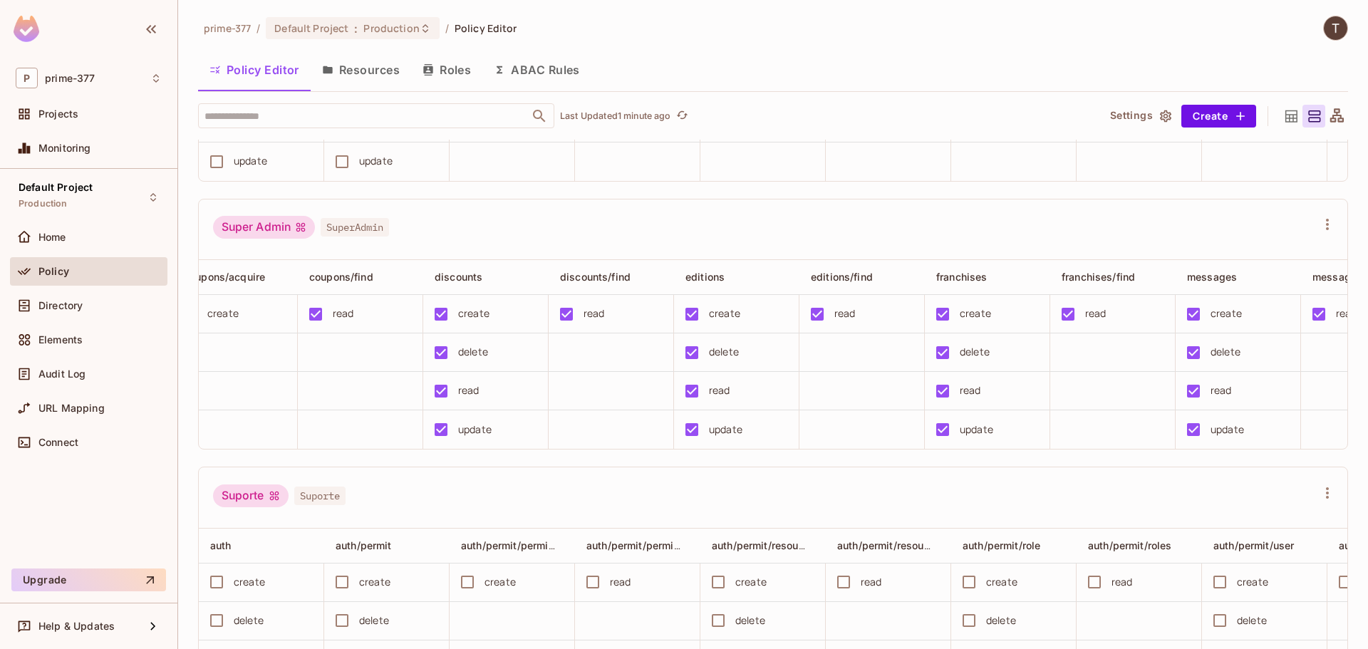
scroll to position [0, 2197]
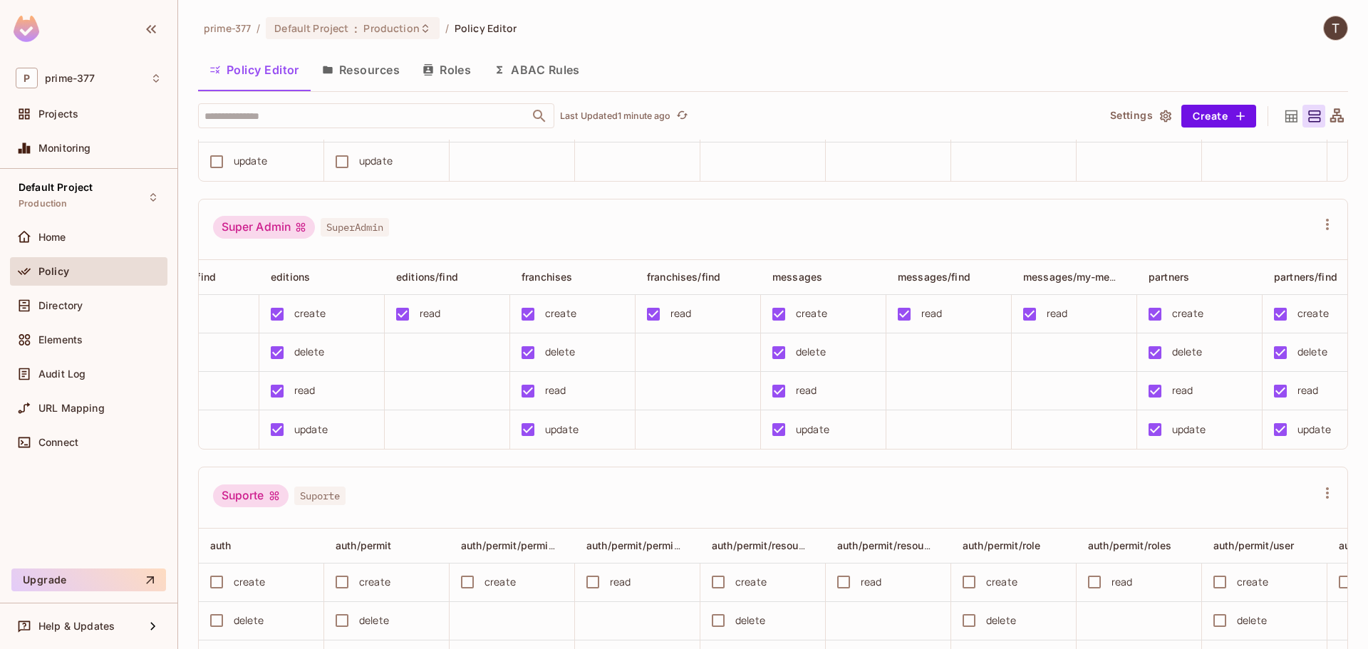
drag, startPoint x: 1136, startPoint y: 517, endPoint x: 1198, endPoint y: 505, distance: 62.3
click at [1198, 505] on div "admin admin auth auth/permit auth/permit/permission auth/permit/permissions aut…" at bounding box center [773, 55] width 1150 height 2397
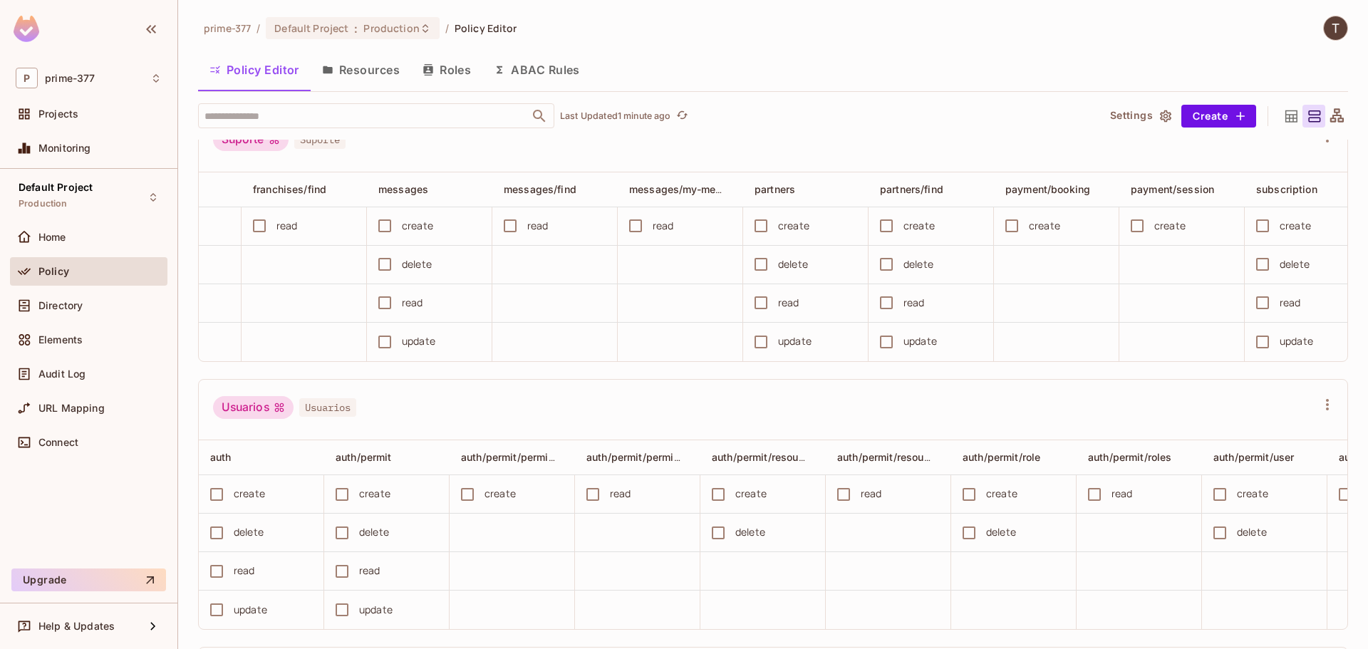
scroll to position [0, 2635]
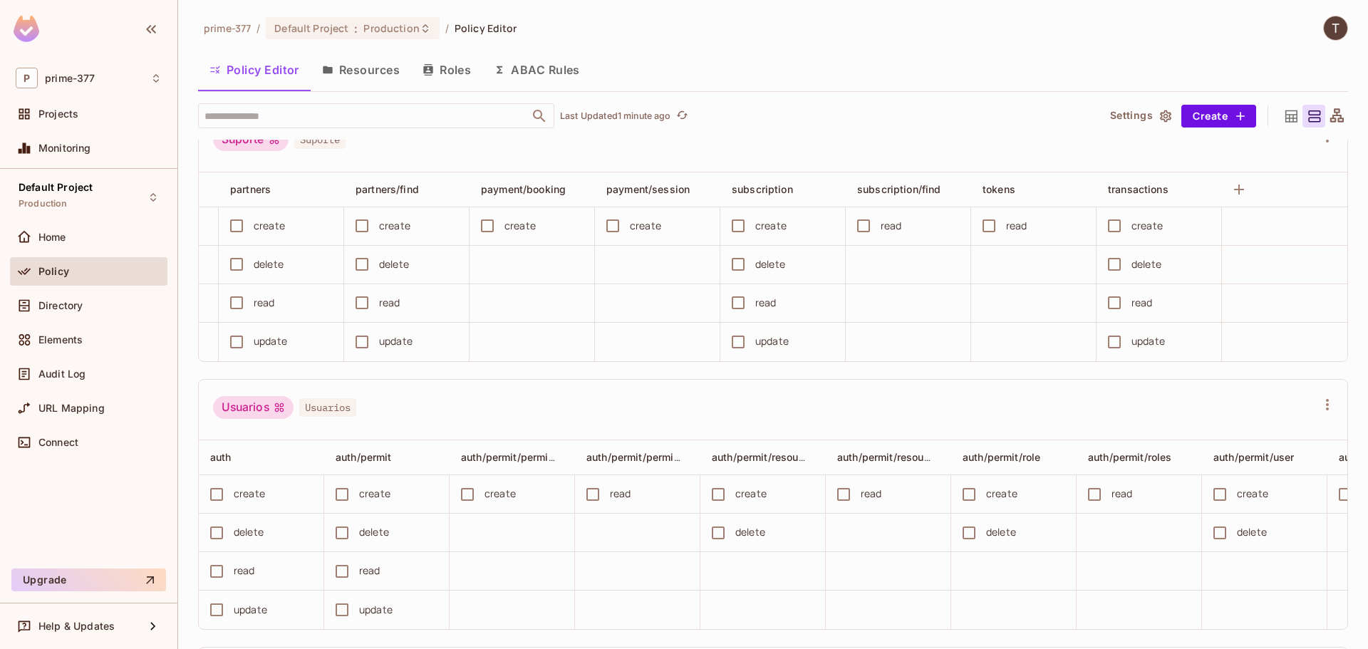
click at [941, 246] on td "read" at bounding box center [908, 226] width 125 height 38
click at [971, 246] on td "read" at bounding box center [1033, 226] width 125 height 38
click at [941, 246] on td "read" at bounding box center [908, 226] width 125 height 38
click at [1006, 234] on div "read" at bounding box center [1016, 226] width 21 height 16
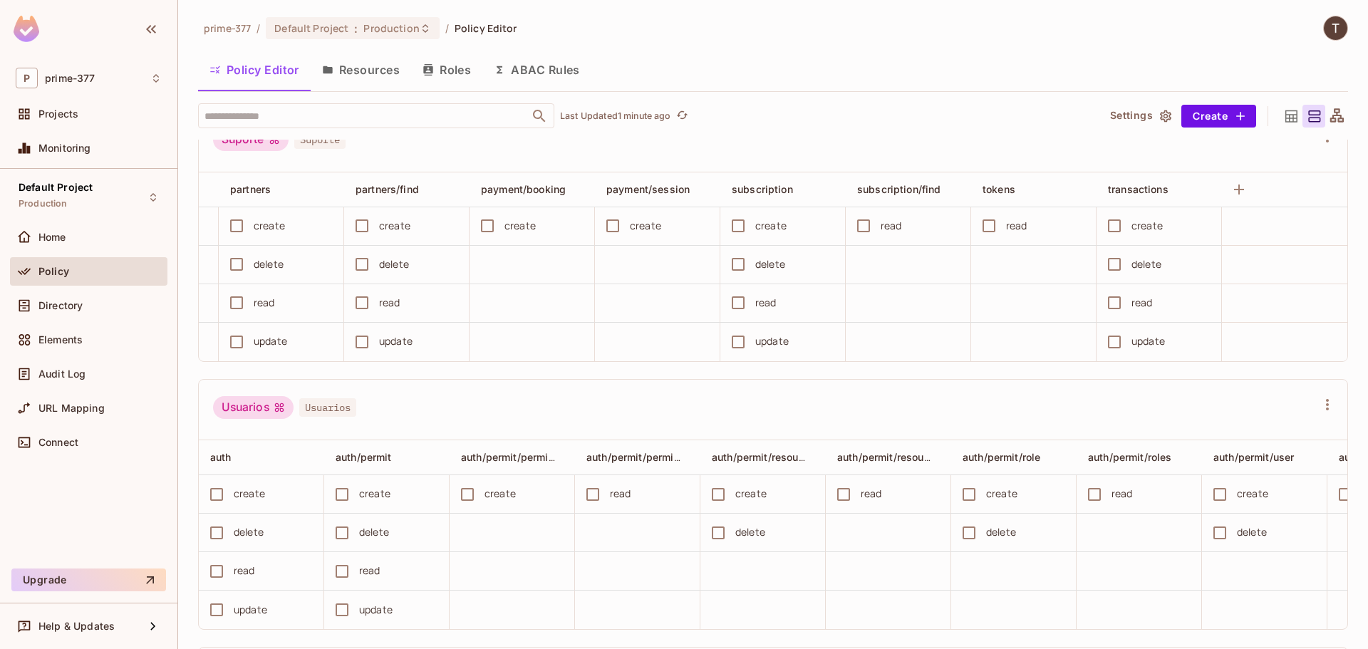
click at [1006, 234] on div "read" at bounding box center [1016, 226] width 21 height 16
click at [976, 241] on div "read" at bounding box center [1029, 226] width 110 height 30
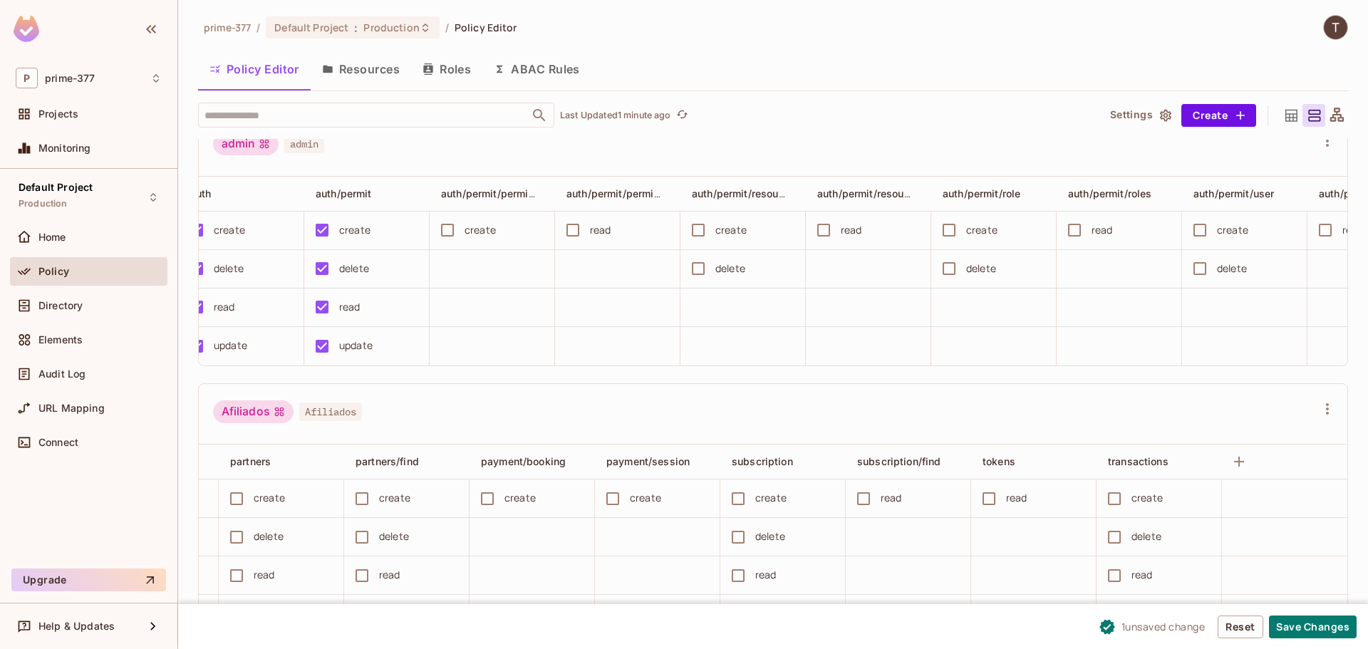
scroll to position [0, 0]
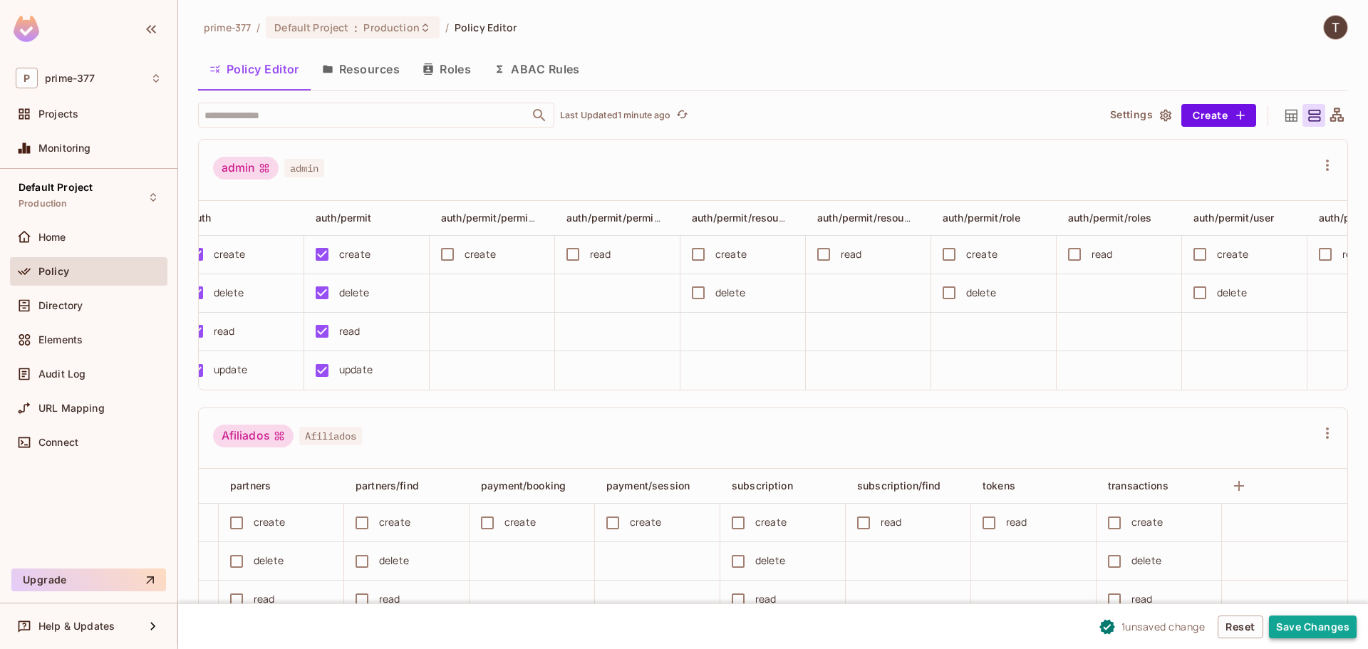
click at [1307, 627] on button "Save Changes" at bounding box center [1313, 627] width 88 height 23
